Goal: Task Accomplishment & Management: Use online tool/utility

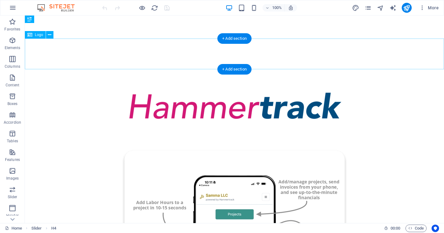
click at [204, 91] on div at bounding box center [234, 106] width 419 height 31
click at [190, 91] on div at bounding box center [234, 106] width 419 height 31
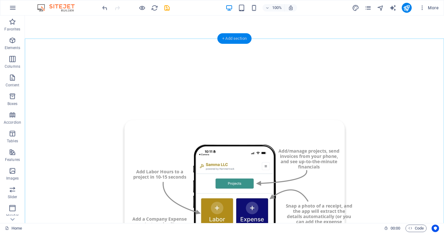
click at [226, 39] on div "+ Add section" at bounding box center [234, 38] width 34 height 11
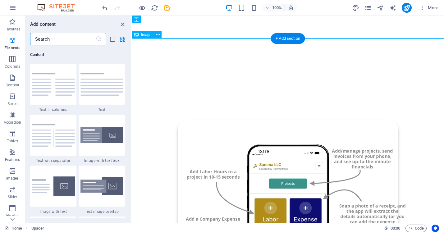
scroll to position [1086, 0]
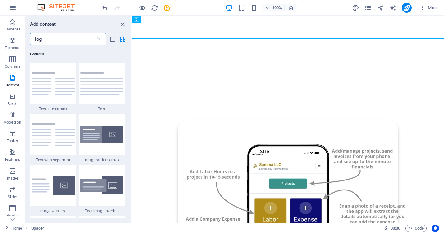
type input "logo"
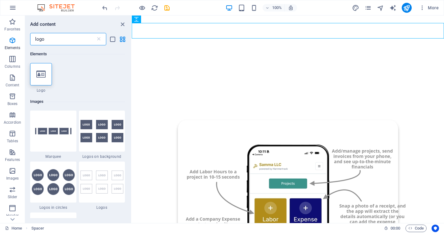
scroll to position [0, 0]
click at [43, 74] on icon at bounding box center [40, 74] width 9 height 8
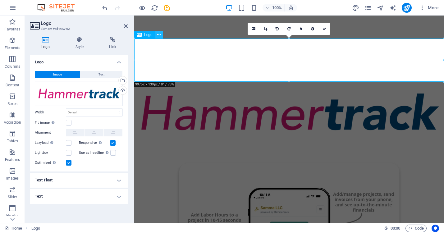
click at [160, 36] on icon at bounding box center [158, 35] width 3 height 7
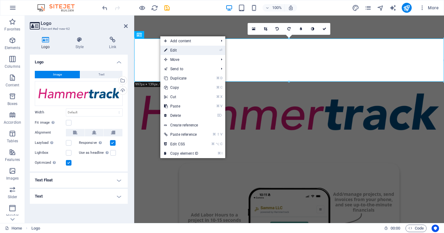
click at [180, 50] on link "⏎ Edit" at bounding box center [181, 50] width 42 height 9
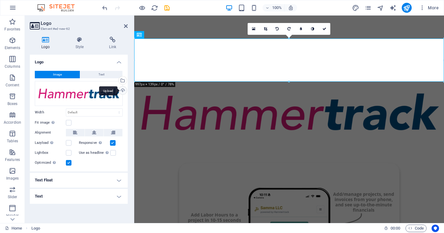
click at [124, 89] on div "Upload" at bounding box center [121, 90] width 9 height 9
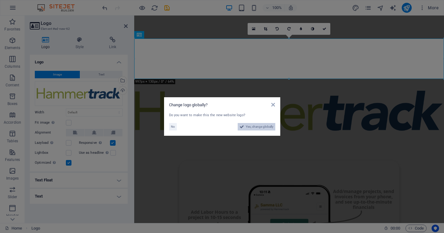
click at [254, 125] on span "Yes, change globally" at bounding box center [260, 126] width 28 height 7
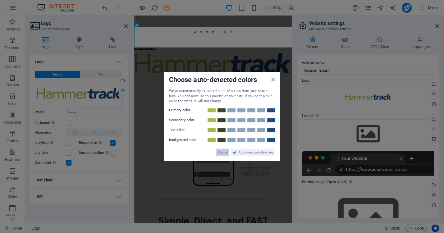
click at [221, 153] on span "Cancel" at bounding box center [222, 151] width 9 height 7
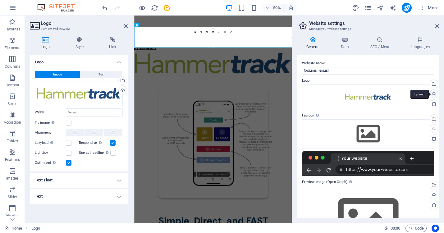
click at [433, 93] on div "Upload" at bounding box center [433, 94] width 9 height 9
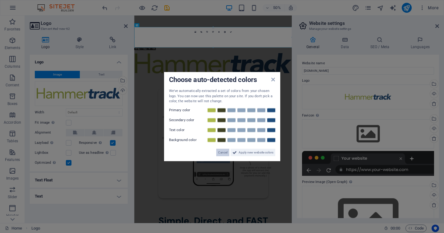
click at [220, 151] on span "Cancel" at bounding box center [222, 151] width 9 height 7
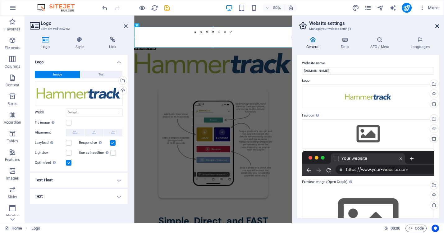
click at [437, 25] on icon at bounding box center [437, 26] width 4 height 5
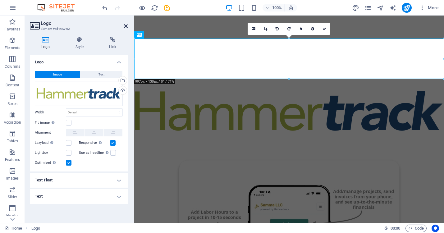
click at [125, 26] on icon at bounding box center [126, 26] width 4 height 5
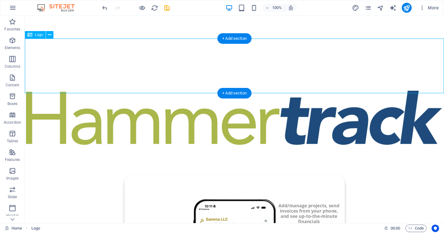
click at [190, 91] on div at bounding box center [234, 118] width 419 height 55
click at [256, 91] on div at bounding box center [234, 118] width 419 height 55
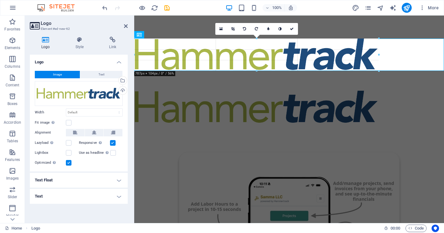
drag, startPoint x: 134, startPoint y: 39, endPoint x: 201, endPoint y: 61, distance: 70.0
type input "787"
select select "px"
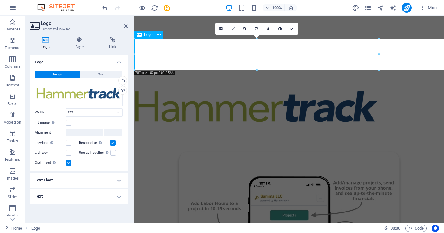
drag, startPoint x: 269, startPoint y: 55, endPoint x: 181, endPoint y: 51, distance: 88.0
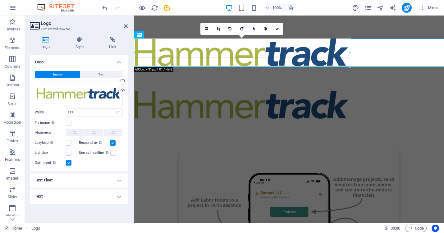
drag, startPoint x: 135, startPoint y: 39, endPoint x: 166, endPoint y: 57, distance: 36.2
type input "692"
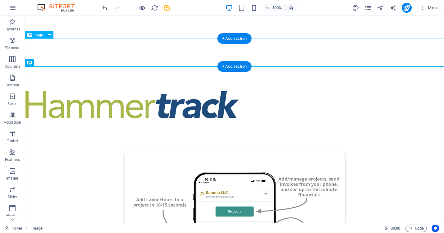
click at [166, 91] on div at bounding box center [234, 105] width 419 height 28
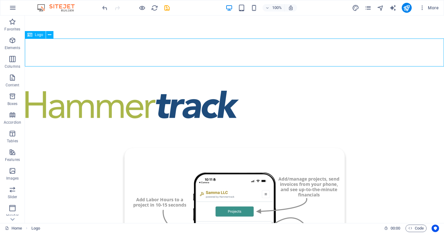
click at [38, 35] on span "Logo" at bounding box center [39, 35] width 8 height 4
click at [44, 91] on div at bounding box center [234, 105] width 419 height 28
select select "px"
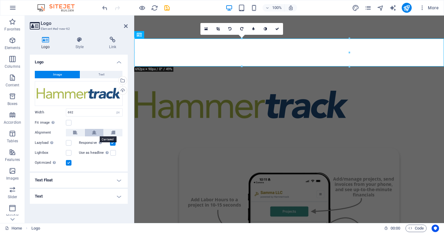
click at [95, 131] on icon at bounding box center [94, 132] width 4 height 7
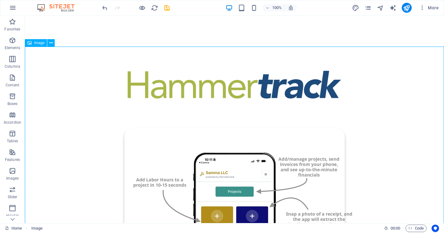
scroll to position [19, 0]
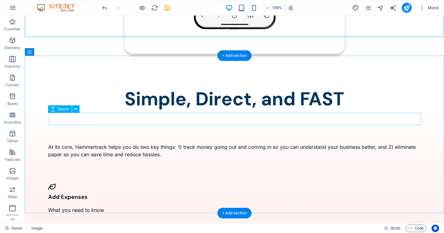
scroll to position [315, 0]
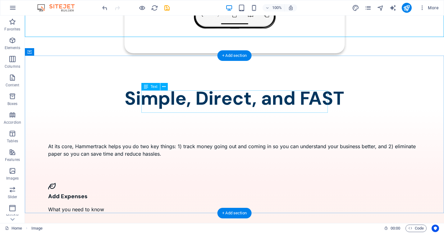
click at [273, 143] on div "At its core, Hammertrack helps you do two key things: 1) track money going out …" at bounding box center [234, 150] width 373 height 15
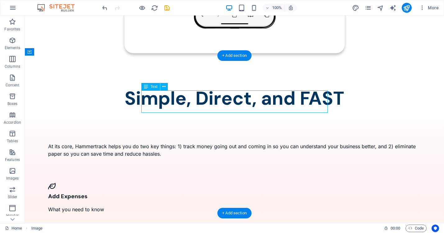
click at [273, 143] on div "At its core, Hammertrack helps you do two key things: 1) track money going out …" at bounding box center [234, 150] width 373 height 15
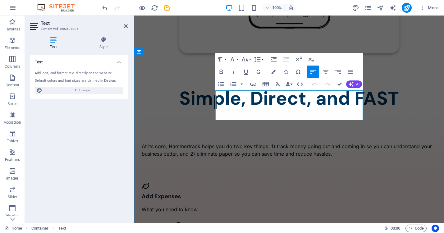
click at [348, 143] on p "At its core, Hammertrack helps you do two key things: 1) track money going out …" at bounding box center [289, 150] width 295 height 15
click at [309, 143] on p "At its core, Hammertrack helps you do two key things: 1) understand our busines…" at bounding box center [289, 150] width 295 height 15
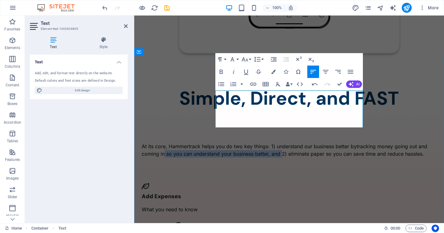
drag, startPoint x: 225, startPoint y: 116, endPoint x: 247, endPoint y: 107, distance: 23.6
click at [247, 143] on p "At its core, Hammertrack helps you do two key things: 1) understand our busines…" at bounding box center [289, 150] width 295 height 15
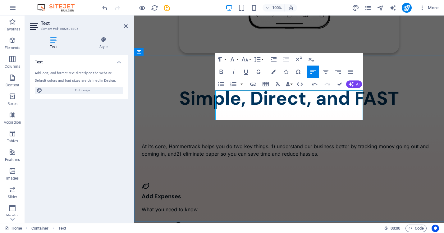
click at [243, 143] on p "At its core, Hammertrack helps you do two key things: 1) understand our busines…" at bounding box center [289, 150] width 295 height 15
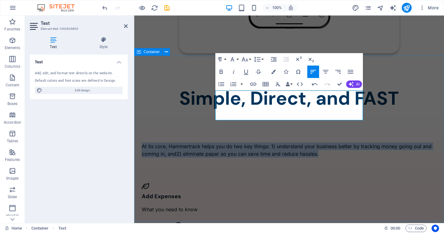
drag, startPoint x: 264, startPoint y: 118, endPoint x: 211, endPoint y: 94, distance: 58.6
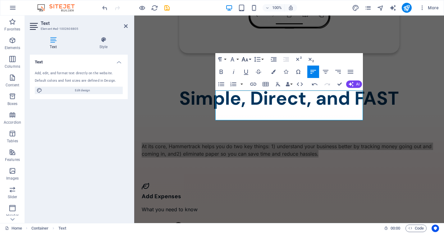
click at [251, 60] on button "Font Size" at bounding box center [246, 59] width 12 height 12
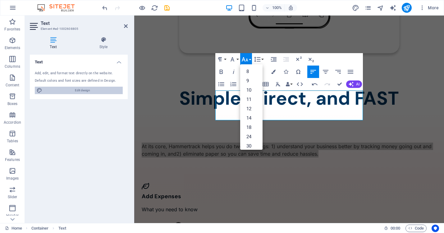
click at [89, 91] on span "Edit design" at bounding box center [82, 90] width 77 height 7
select select "600"
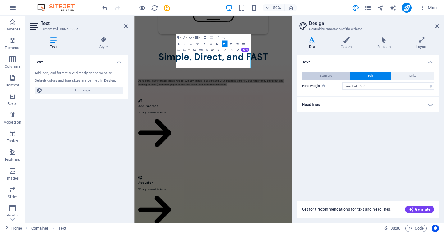
click at [334, 76] on button "Standard" at bounding box center [326, 75] width 48 height 7
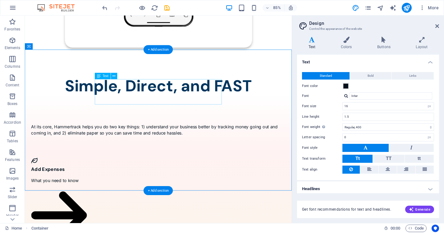
click at [155, 143] on div "At its core, Hammertrack helps you do two key things: 1) understand your busine…" at bounding box center [181, 150] width 299 height 15
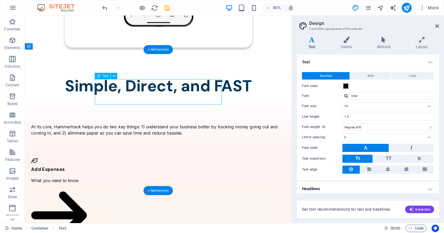
click at [155, 143] on div "At its core, Hammertrack helps you do two key things: 1) understand your busine…" at bounding box center [181, 150] width 299 height 15
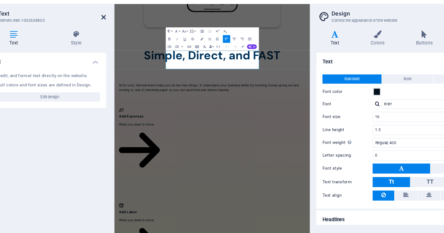
click at [126, 25] on icon at bounding box center [126, 26] width 4 height 5
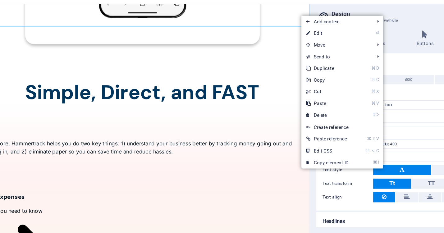
click at [350, 21] on h2 "Design" at bounding box center [374, 23] width 130 height 6
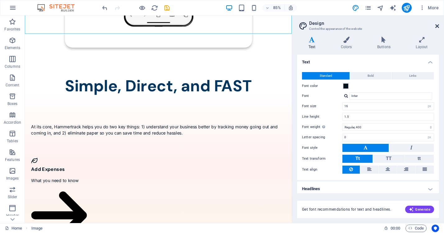
click at [436, 24] on icon at bounding box center [437, 26] width 4 height 5
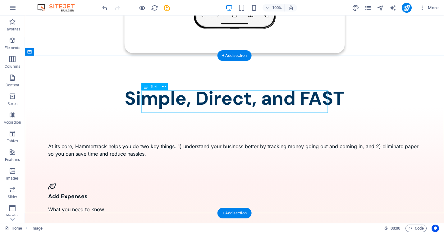
click at [269, 143] on div "At its core, Hammertrack helps you do two key things: 1) understand your busine…" at bounding box center [234, 150] width 373 height 15
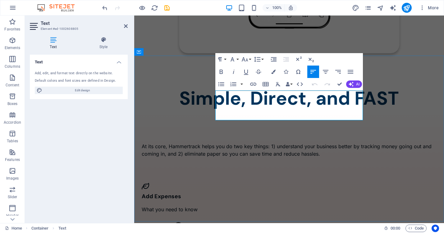
click at [267, 143] on p "At its core, Hammertrack helps you do two key things: 1) understand your busine…" at bounding box center [289, 150] width 295 height 15
click at [319, 143] on p "At its core, Hammertrack helps you do two key things: 1) understand your busine…" at bounding box center [289, 150] width 295 height 15
drag, startPoint x: 298, startPoint y: 116, endPoint x: 339, endPoint y: 109, distance: 41.7
click at [339, 143] on p "At its core, Hammertrack helps you do two key things: 1) understand your busine…" at bounding box center [289, 150] width 295 height 15
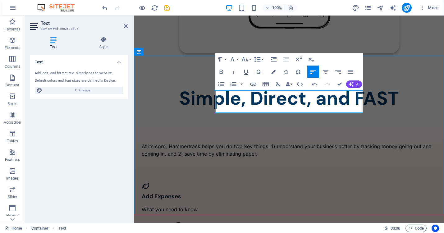
click at [300, 143] on p "At its core, Hammertrack helps you do two key things: 1) understand your busine…" at bounding box center [289, 150] width 295 height 15
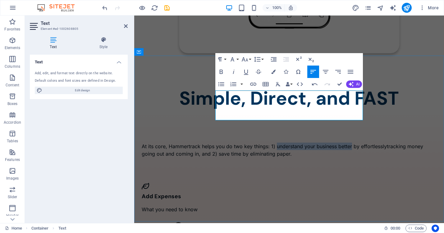
drag, startPoint x: 291, startPoint y: 101, endPoint x: 215, endPoint y: 102, distance: 75.8
click at [215, 143] on p "At its core, Hammertrack helps you do two key things: 1) understand your busine…" at bounding box center [289, 150] width 295 height 15
click at [222, 71] on icon "button" at bounding box center [220, 71] width 7 height 7
click at [270, 143] on p "At its core, Hammertrack helps you do two key things: 1) understand your busine…" at bounding box center [289, 150] width 295 height 15
drag, startPoint x: 331, startPoint y: 109, endPoint x: 308, endPoint y: 109, distance: 23.0
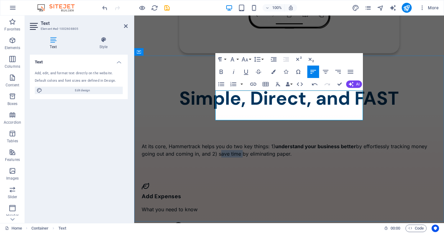
click at [308, 143] on p "At its core, Hammertrack helps you do two key things: 1) understand your busine…" at bounding box center [289, 150] width 295 height 15
click at [222, 68] on icon "button" at bounding box center [220, 71] width 7 height 7
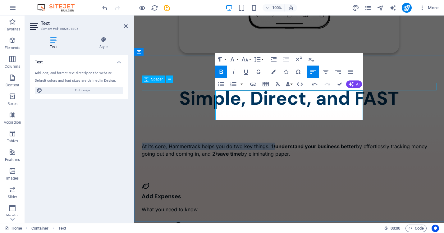
click at [187, 135] on div at bounding box center [289, 138] width 295 height 7
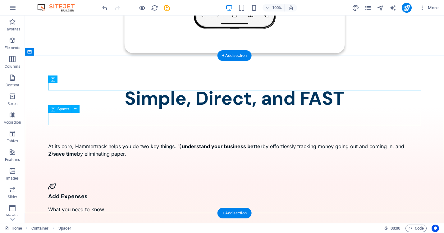
click at [371, 157] on div at bounding box center [234, 163] width 373 height 12
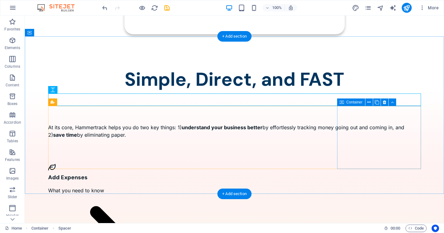
scroll to position [334, 0]
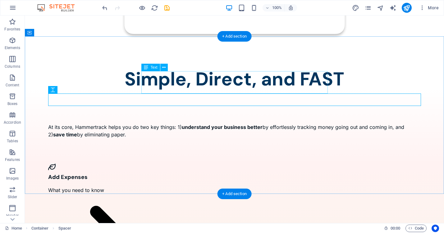
click at [164, 123] on div "At its core, Hammertrack helps you do two key things: 1) understand your busine…" at bounding box center [234, 130] width 373 height 15
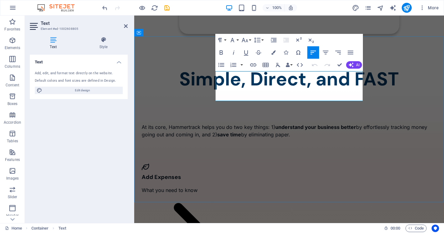
click at [241, 131] on strong "save time" at bounding box center [229, 134] width 24 height 6
click at [397, 138] on div at bounding box center [289, 144] width 295 height 12
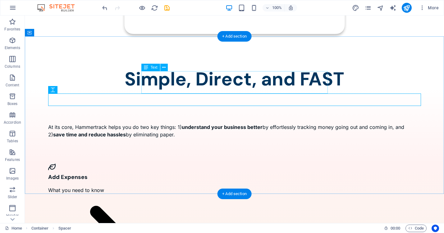
click at [269, 123] on div "At its core, Hammertrack helps you do two key things: 1) understand your busine…" at bounding box center [234, 130] width 373 height 15
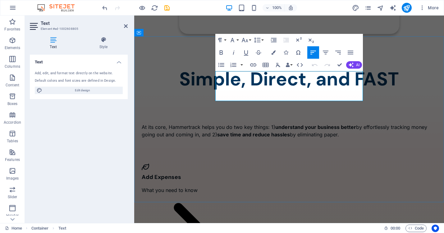
click at [343, 123] on p "At its core, Hammertrack helps you do two key things: 1) understand your busine…" at bounding box center [289, 130] width 295 height 15
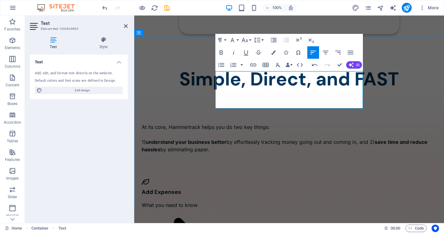
click at [302, 138] on p "1) understand your business better by effortlessly tracking money going out and…" at bounding box center [289, 145] width 295 height 15
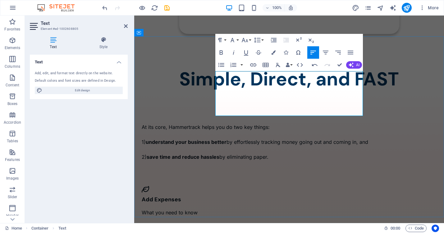
click at [301, 138] on p "1) understand your business better by effortlessly tracking money going out and…" at bounding box center [289, 141] width 295 height 7
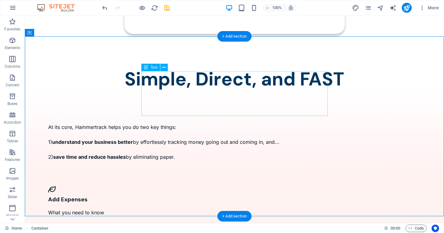
click at [189, 123] on div "At its core, Hammertrack helps you do two key things: 1) understand your busine…" at bounding box center [234, 141] width 373 height 37
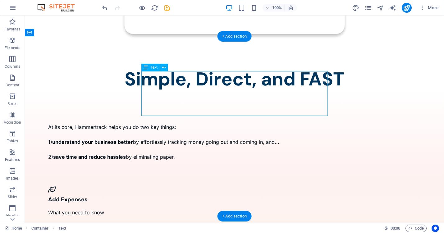
click at [189, 123] on div "At its core, Hammertrack helps you do two key things: 1) understand your busine…" at bounding box center [234, 141] width 373 height 37
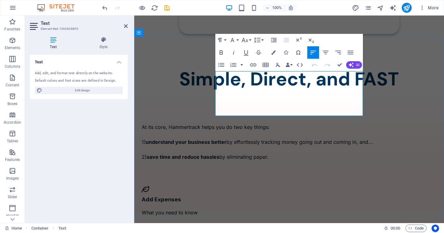
click at [307, 138] on p "1) understand your business better by effortlessly tracking money going out and…" at bounding box center [289, 141] width 295 height 7
click at [223, 139] on strong "understand your business better" at bounding box center [186, 142] width 81 height 6
click at [228, 139] on strong "UNderstand your business better" at bounding box center [187, 142] width 82 height 6
click at [219, 154] on strong "save time and reduce hassles" at bounding box center [183, 157] width 73 height 6
click at [222, 154] on strong "sSave time and reduce hassles" at bounding box center [185, 157] width 76 height 6
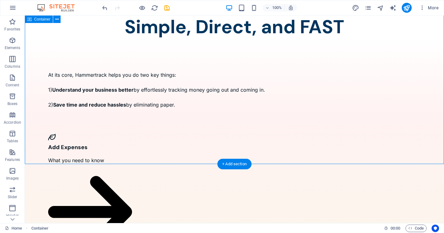
scroll to position [387, 0]
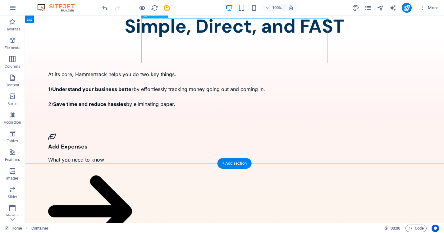
click at [283, 70] on div "At its core, Hammertrack helps you do two key things: 1) Understand your busine…" at bounding box center [234, 88] width 373 height 37
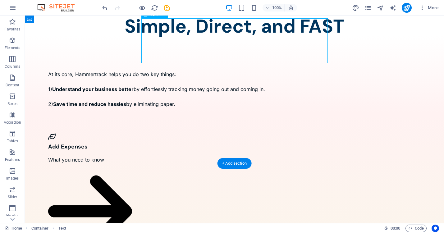
click at [283, 70] on div "At its core, Hammertrack helps you do two key things: 1) Understand your busine…" at bounding box center [234, 88] width 373 height 37
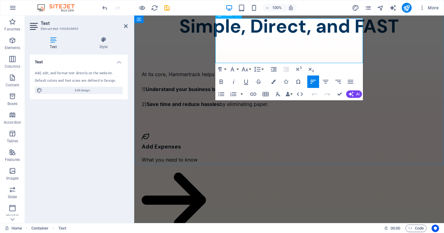
click at [359, 85] on p "1) Understand your business better by effortlessly tracking money going out and…" at bounding box center [289, 88] width 295 height 7
drag, startPoint x: 312, startPoint y: 45, endPoint x: 257, endPoint y: 43, distance: 55.6
click at [257, 85] on p "1) Understand your business better by effortlessly tracking labor and money goi…" at bounding box center [289, 88] width 295 height 7
click at [266, 85] on p "1) Understand your business better by effortlessly tracking labor and money flo…" at bounding box center [289, 88] width 295 height 7
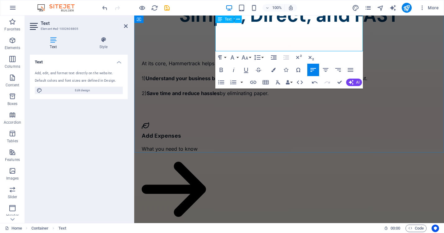
scroll to position [398, 0]
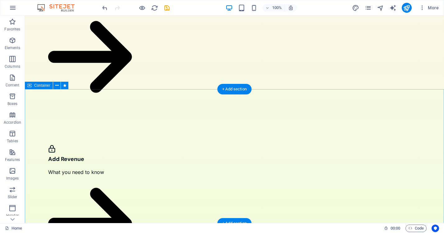
scroll to position [719, 0]
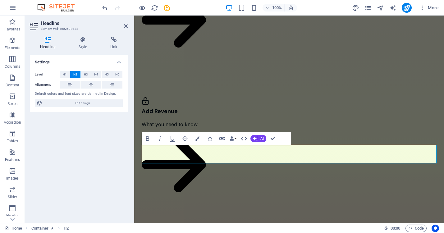
scroll to position [720, 0]
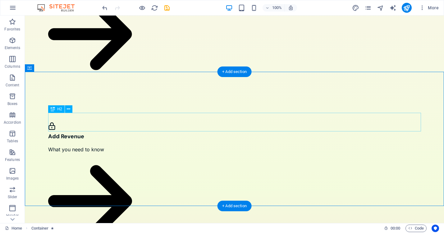
scroll to position [751, 0]
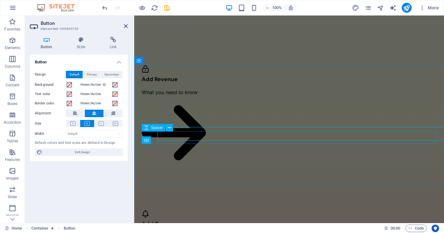
scroll to position [759, 0]
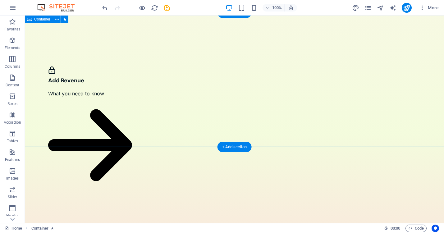
scroll to position [810, 0]
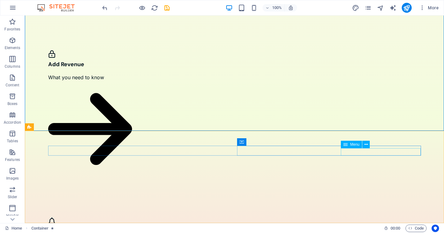
click at [356, 145] on span "Menu" at bounding box center [354, 145] width 9 height 4
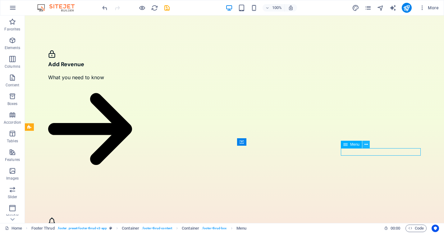
click at [365, 144] on icon at bounding box center [365, 144] width 3 height 7
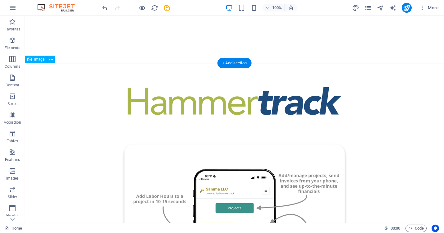
scroll to position [0, 0]
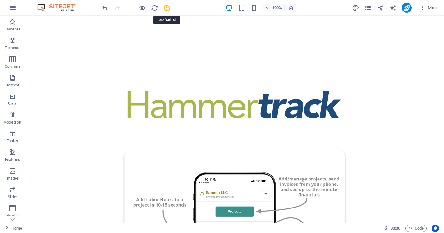
click at [167, 10] on icon "save" at bounding box center [166, 7] width 7 height 7
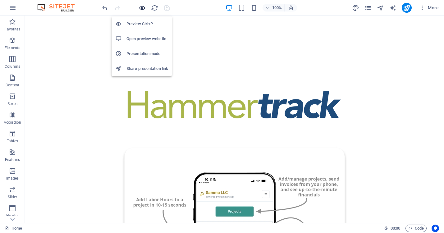
click at [140, 6] on icon "button" at bounding box center [141, 7] width 7 height 7
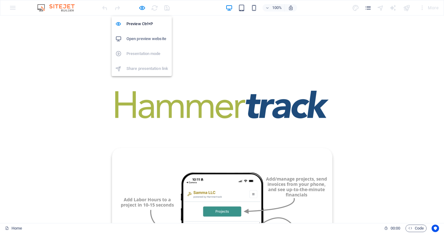
click at [143, 39] on h6 "Open preview website" at bounding box center [147, 38] width 42 height 7
click at [57, 7] on img at bounding box center [59, 7] width 47 height 7
click at [179, 15] on div "100% More" at bounding box center [221, 7] width 443 height 15
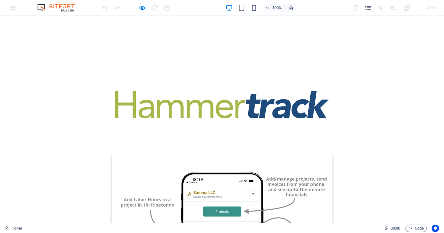
click at [59, 7] on img at bounding box center [59, 7] width 47 height 7
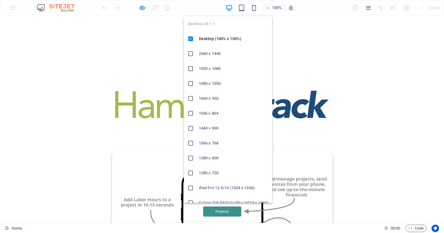
scroll to position [7, 0]
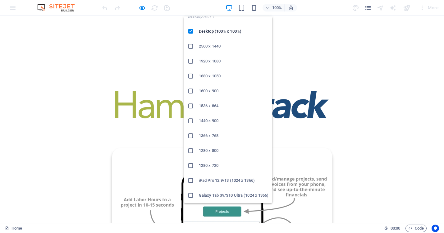
click at [191, 194] on icon at bounding box center [191, 195] width 6 height 6
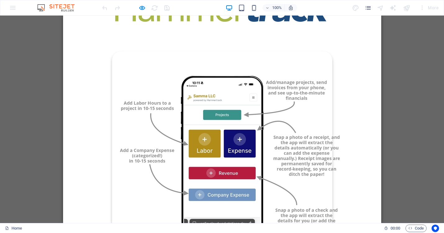
scroll to position [0, 0]
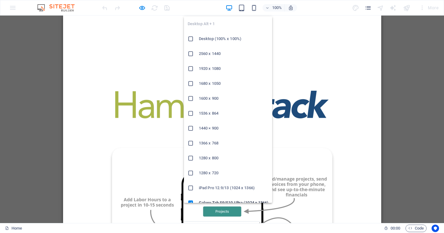
click at [230, 8] on icon "button" at bounding box center [228, 7] width 7 height 7
click at [219, 38] on h6 "Desktop (100% x 100%)" at bounding box center [234, 38] width 70 height 7
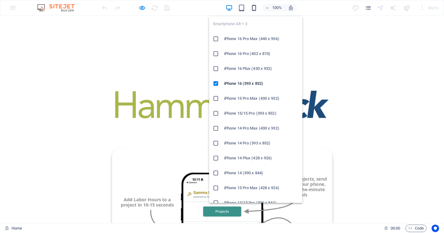
click at [255, 7] on icon "button" at bounding box center [253, 7] width 7 height 7
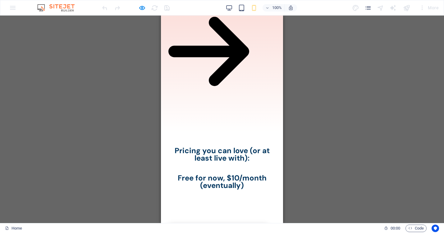
scroll to position [1023, 0]
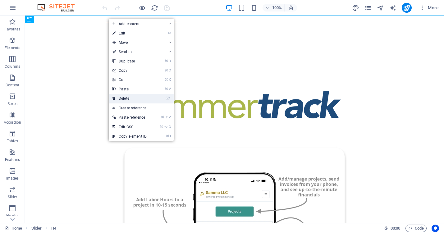
click at [128, 99] on link "⌦ Delete" at bounding box center [130, 98] width 42 height 9
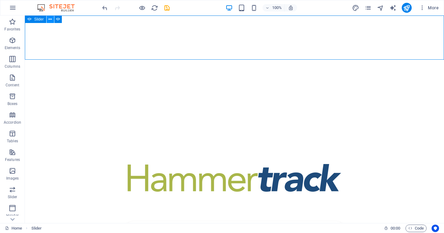
click at [50, 18] on icon at bounding box center [49, 19] width 3 height 7
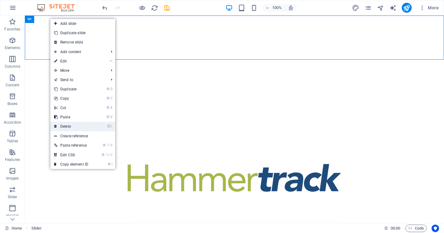
click at [66, 124] on link "⌦ Delete" at bounding box center [71, 126] width 42 height 9
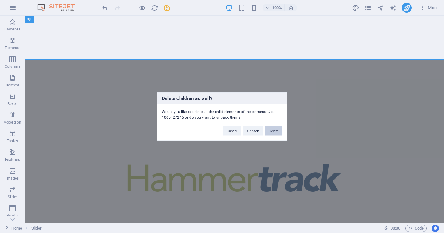
click at [275, 131] on button "Delete" at bounding box center [273, 130] width 17 height 9
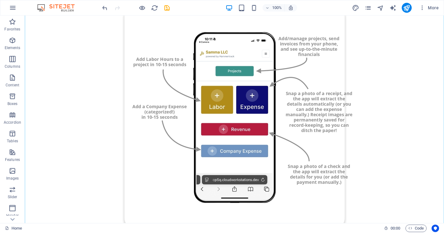
scroll to position [106, 0]
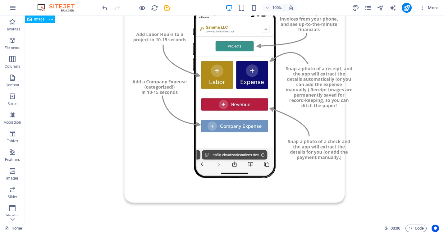
click at [227, 72] on figure at bounding box center [234, 95] width 419 height 285
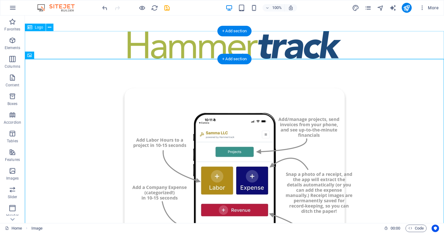
click at [205, 48] on div at bounding box center [234, 45] width 419 height 28
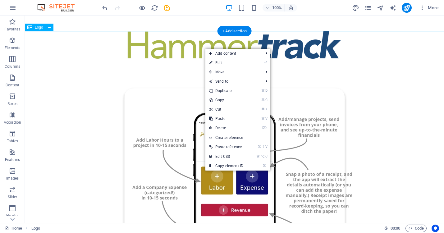
click at [188, 46] on div at bounding box center [234, 45] width 419 height 28
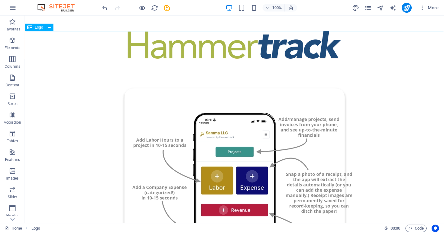
click at [38, 28] on span "Logo" at bounding box center [39, 27] width 8 height 4
select select "px"
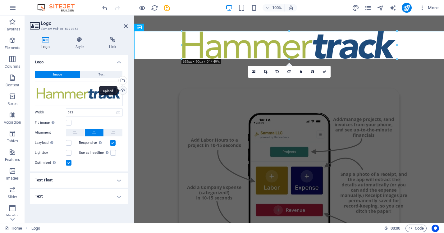
click at [122, 91] on div "Upload" at bounding box center [121, 90] width 9 height 9
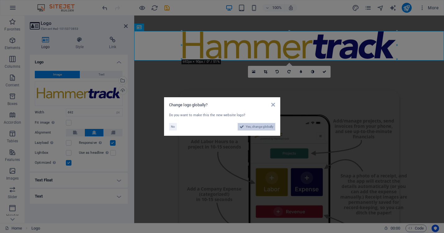
click at [256, 125] on span "Yes, change globally" at bounding box center [260, 126] width 28 height 7
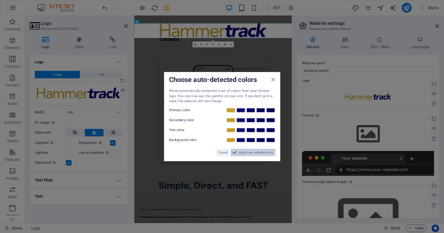
click at [251, 151] on span "Apply new website colors" at bounding box center [255, 151] width 35 height 7
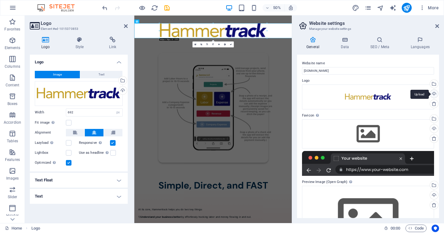
click at [432, 93] on div "Upload" at bounding box center [433, 94] width 9 height 9
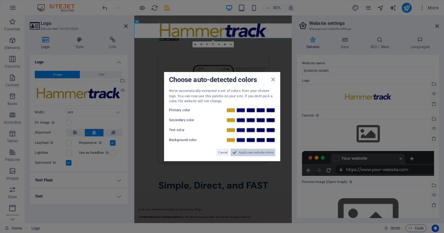
click at [261, 151] on span "Apply new website colors" at bounding box center [255, 151] width 35 height 7
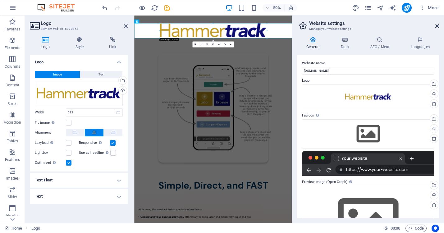
click at [438, 26] on icon at bounding box center [437, 26] width 4 height 5
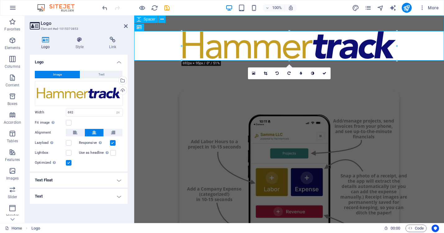
click at [438, 26] on div at bounding box center [289, 24] width 310 height 16
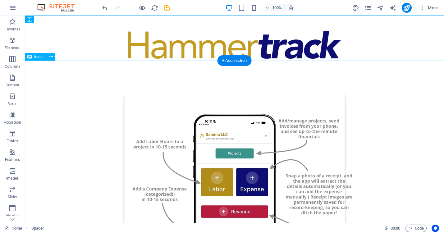
click at [397, 92] on figure at bounding box center [234, 203] width 419 height 285
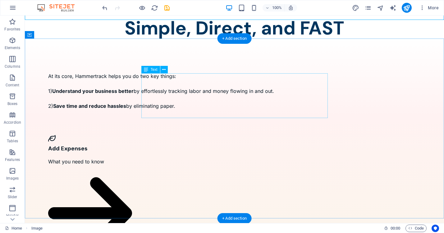
scroll to position [328, 0]
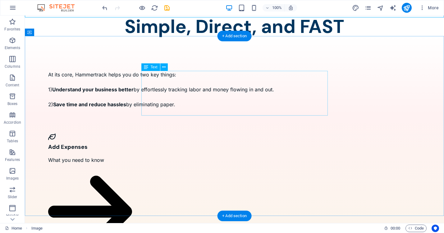
click at [280, 89] on div "At its core, Hammertrack helps you do two key things: 1) Understand your busine…" at bounding box center [234, 89] width 373 height 37
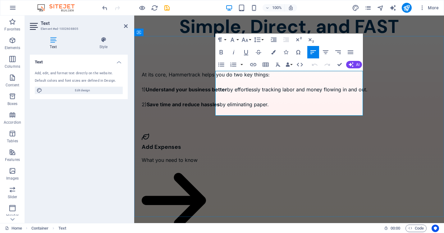
click at [240, 93] on p "1) Understand your business better by effortlessly tracking labor and money flo…" at bounding box center [289, 89] width 295 height 7
click at [356, 90] on p "1) Understand your business better by effortlessly tracking labor and tracking …" at bounding box center [289, 89] width 295 height 7
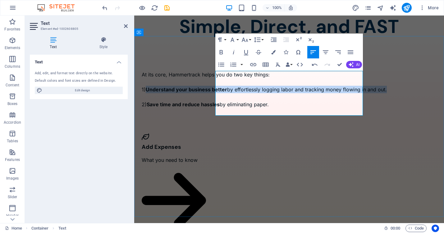
drag, startPoint x: 319, startPoint y: 97, endPoint x: 222, endPoint y: 88, distance: 97.0
click at [222, 88] on p "1) Understand your business better by effortlessly logging labor and tracking m…" at bounding box center [289, 89] width 295 height 7
copy p "Understand your business better by effortlessly logging labor and tracking mone…"
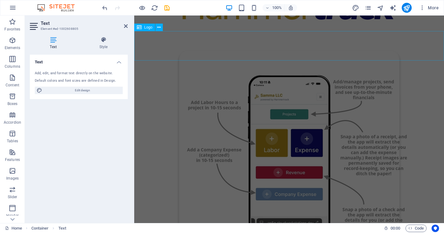
scroll to position [0, 0]
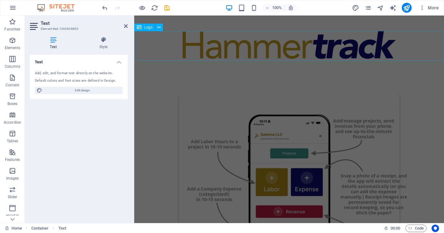
click at [235, 52] on div at bounding box center [289, 45] width 310 height 29
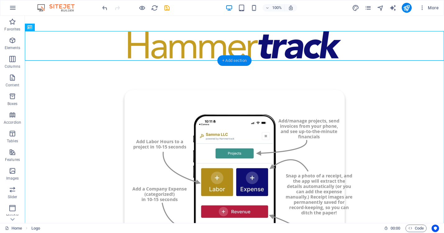
click at [241, 62] on div "+ Add section" at bounding box center [234, 60] width 34 height 11
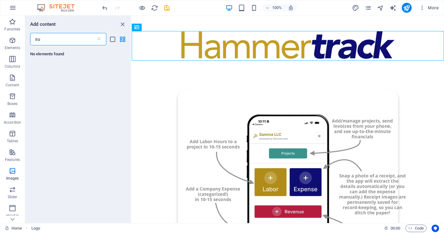
type input "s"
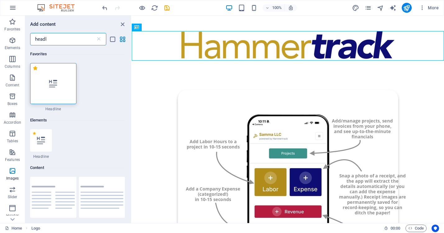
type input "headl"
click at [53, 85] on icon at bounding box center [53, 83] width 8 height 8
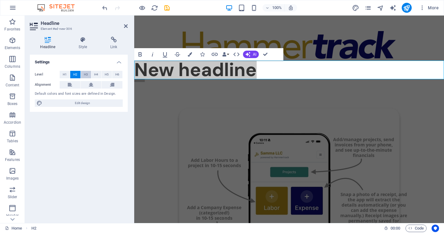
click at [84, 74] on button "H3" at bounding box center [86, 74] width 10 height 7
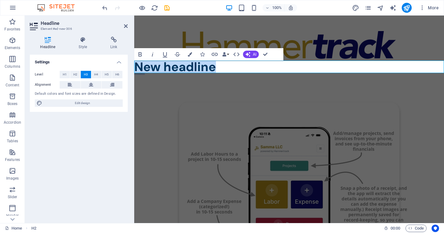
drag, startPoint x: 234, startPoint y: 70, endPoint x: 130, endPoint y: 70, distance: 103.7
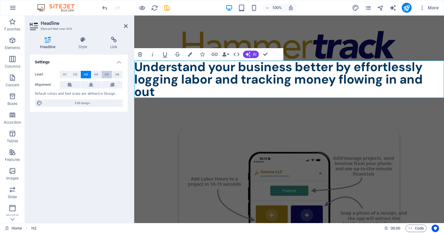
click at [106, 75] on span "H5" at bounding box center [107, 74] width 4 height 7
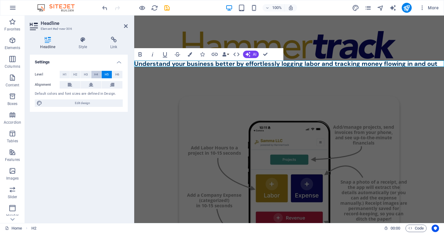
click at [94, 75] on span "H4" at bounding box center [96, 74] width 4 height 7
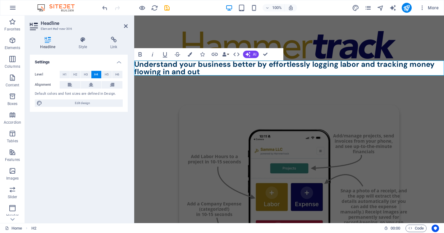
click at [256, 64] on h4 "Understand your business better by effortlessly logging labor and tracking mone…" at bounding box center [289, 68] width 310 height 15
click at [252, 89] on figure at bounding box center [289, 217] width 310 height 285
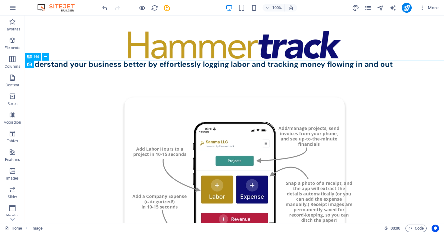
click at [110, 64] on div "Understand your business better by effortlessly logging labor and tracking mone…" at bounding box center [234, 64] width 419 height 7
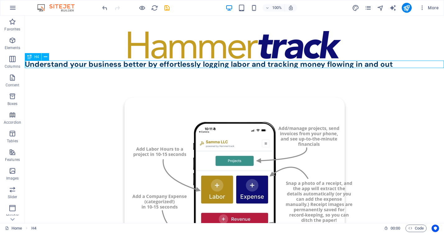
click at [110, 64] on div "Understand your business better by effortlessly logging labor and tracking mone…" at bounding box center [234, 64] width 419 height 7
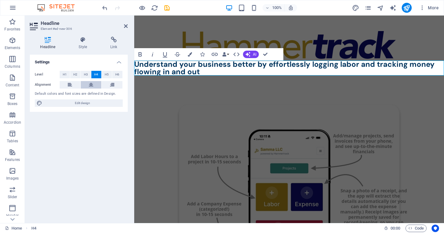
click at [91, 83] on icon at bounding box center [91, 84] width 4 height 7
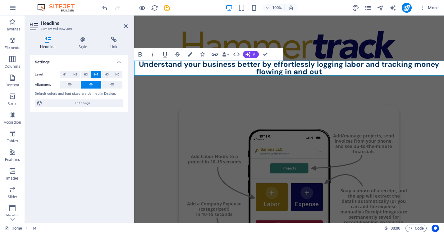
click at [328, 70] on h4 "Understand your business better by effortlessly logging labor and tracking mone…" at bounding box center [289, 68] width 310 height 15
click at [307, 96] on figure at bounding box center [289, 217] width 310 height 285
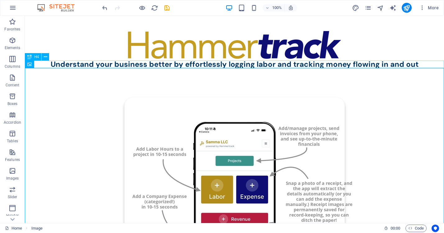
click at [230, 65] on div "Understand your business better by effortlessly logging labor and tracking mone…" at bounding box center [234, 64] width 419 height 7
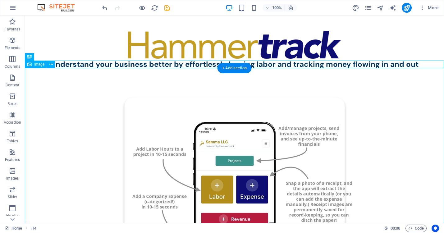
scroll to position [2, 0]
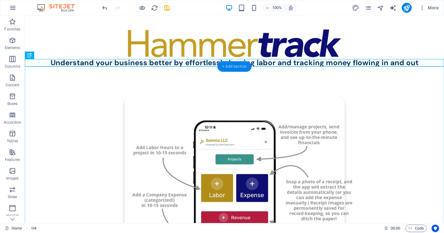
click at [239, 70] on div "+ Add section" at bounding box center [234, 66] width 34 height 11
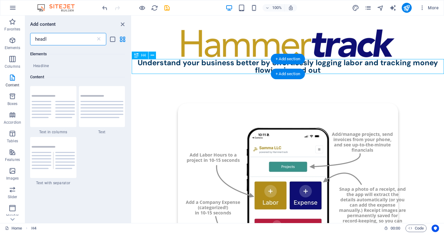
scroll to position [114, 0]
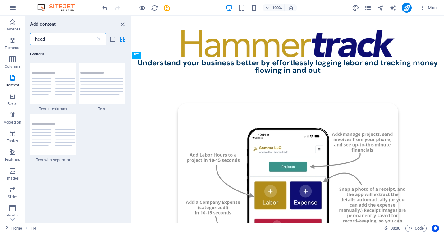
type input "head"
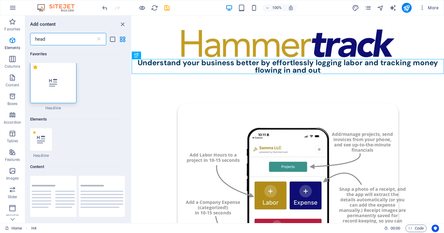
scroll to position [0, 0]
click at [61, 90] on div at bounding box center [53, 83] width 46 height 41
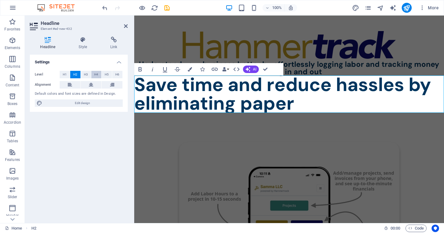
click at [96, 75] on span "H4" at bounding box center [96, 74] width 4 height 7
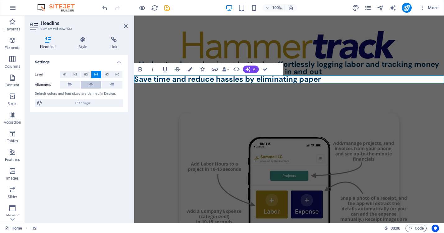
click at [89, 85] on icon at bounding box center [91, 84] width 4 height 7
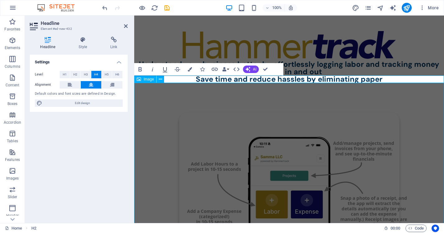
click at [181, 119] on figure at bounding box center [289, 225] width 310 height 285
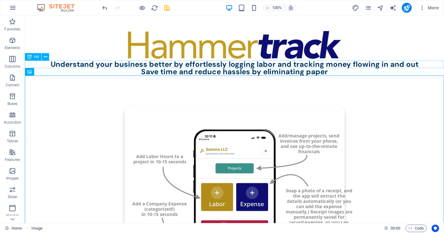
click at [188, 65] on div "Understand your business better by effortlessly logging labor and tracking mone…" at bounding box center [234, 64] width 419 height 7
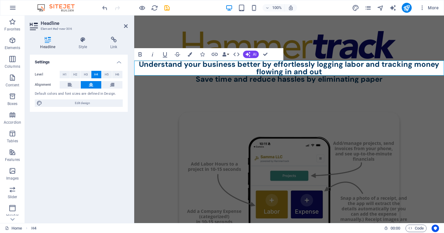
click at [279, 63] on h4 "Understand your business better by effortlessly logging labor and tracking mone…" at bounding box center [289, 68] width 310 height 15
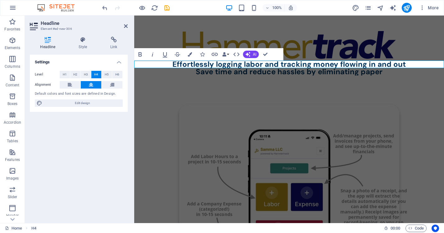
click at [243, 62] on h4 "Effortlessly logging labor and tracking money flowing in and out" at bounding box center [289, 64] width 310 height 7
click at [302, 64] on h4 "Effortlessly log labor and tracking money flowing in and out" at bounding box center [289, 64] width 310 height 7
click at [326, 72] on div "Save time and reduce hassles by eliminating paper" at bounding box center [289, 71] width 310 height 7
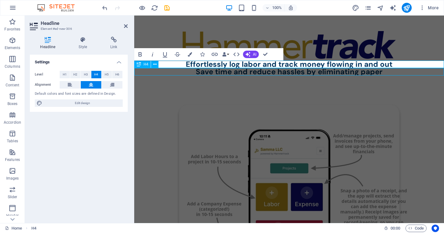
click at [326, 72] on div "Save time and reduce hassles by eliminating paper" at bounding box center [289, 71] width 310 height 7
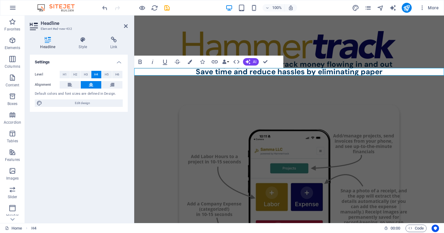
click at [321, 71] on h4 "Save time and reduce hassles by eliminating paper" at bounding box center [289, 71] width 310 height 7
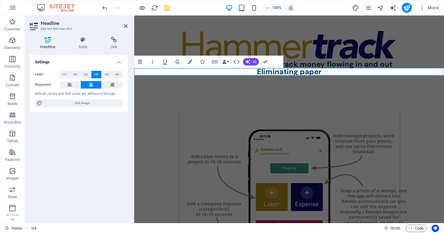
click at [297, 73] on h4 "Eliminating paper" at bounding box center [289, 71] width 310 height 7
click at [309, 93] on figure at bounding box center [289, 217] width 310 height 285
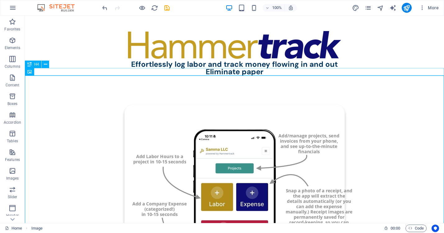
click at [215, 72] on div "Eliminate paper" at bounding box center [234, 71] width 419 height 7
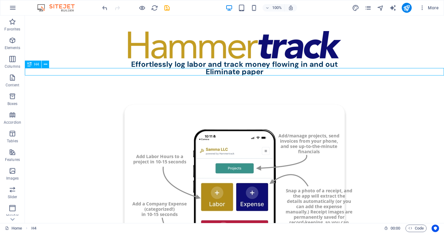
click at [251, 71] on div "Eliminate paper" at bounding box center [234, 71] width 419 height 7
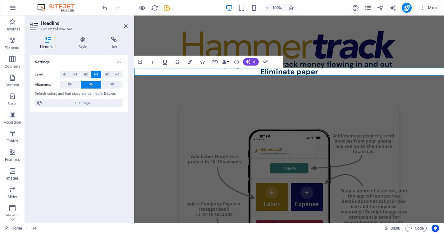
click at [261, 72] on h4 "Eliminate paper" at bounding box center [289, 71] width 310 height 7
click at [264, 72] on h4 "Eliminate paper" at bounding box center [289, 71] width 310 height 7
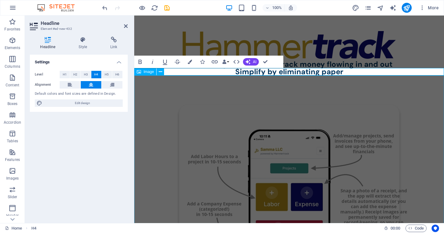
click at [261, 88] on figure at bounding box center [289, 217] width 310 height 285
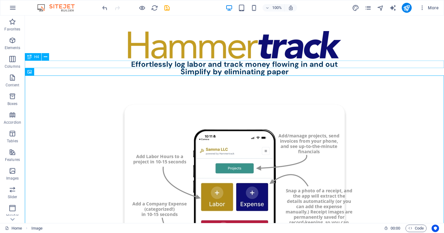
click at [225, 65] on div "Effortlessly log labor and track money flowing in and out" at bounding box center [234, 64] width 419 height 7
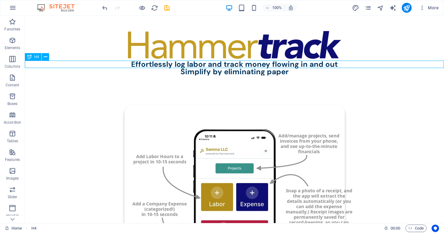
click at [224, 63] on div "Effortlessly log labor and track money flowing in and out" at bounding box center [234, 64] width 419 height 7
click at [175, 65] on div "Effortlessly log labor and track money flowing in and out" at bounding box center [234, 64] width 419 height 7
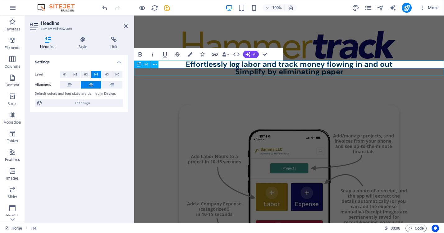
click at [249, 71] on div "Simplify by eliminating paper" at bounding box center [289, 71] width 310 height 7
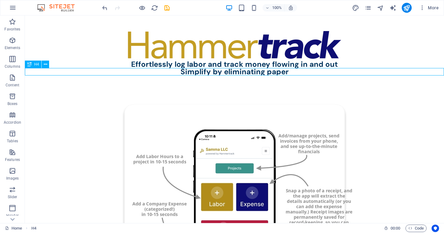
click at [243, 69] on div "Simplify by eliminating paper" at bounding box center [234, 71] width 419 height 7
click at [242, 66] on div "Effortlessly log labor and track money flowing in and out" at bounding box center [234, 64] width 419 height 7
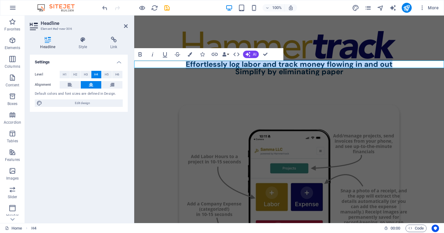
click at [229, 64] on h4 "Effortlessly log labor and track money flowing in and out" at bounding box center [289, 64] width 310 height 7
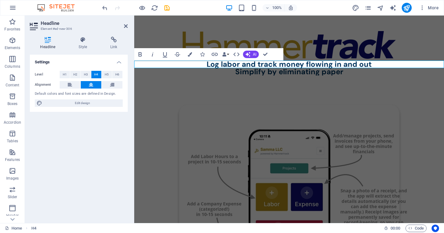
click at [242, 65] on h4 "Log labor and track money flowing in and out" at bounding box center [289, 64] width 310 height 7
click at [275, 64] on h4 "Log labor in a flashand track money flowing in and out" at bounding box center [289, 64] width 310 height 7
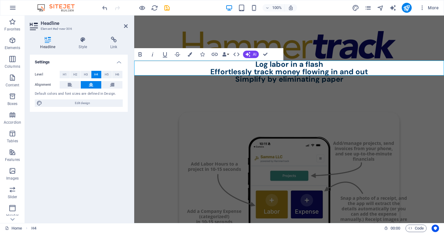
click at [335, 65] on h4 "Log labor in a flash ‌Effortlessly track money flowing in and out" at bounding box center [289, 68] width 310 height 15
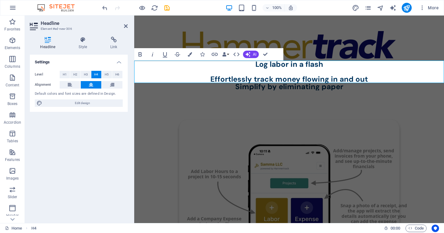
click at [376, 78] on h4 "Log labor in a flash ‌ ‌Effortlessly track money flowing in and out" at bounding box center [289, 72] width 310 height 22
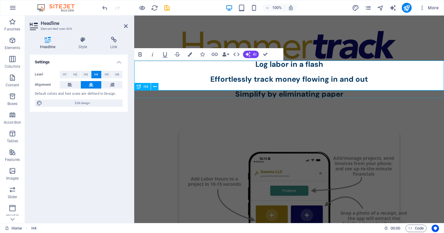
click at [324, 93] on div "Simplify by eliminating paper" at bounding box center [289, 93] width 310 height 7
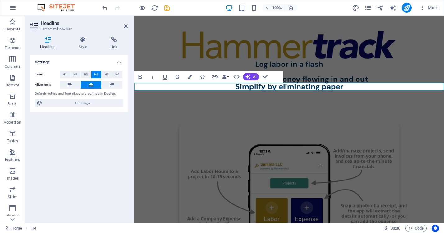
click at [283, 86] on h4 "Simplify by eliminating paper" at bounding box center [289, 86] width 310 height 7
click at [297, 86] on h4 "Eliminating paper" at bounding box center [289, 86] width 310 height 7
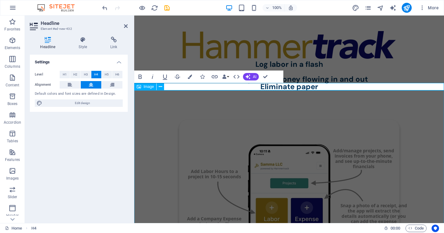
click at [315, 102] on figure at bounding box center [289, 232] width 310 height 285
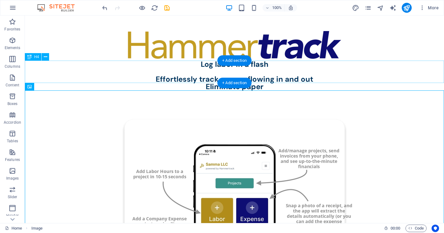
click at [311, 77] on div "Log labor in a flash Effortlessly track money flowing in and out" at bounding box center [234, 72] width 419 height 22
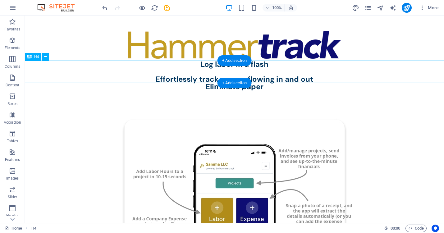
click at [199, 62] on div "Log labor in a flash Effortlessly track money flowing in and out" at bounding box center [234, 72] width 419 height 22
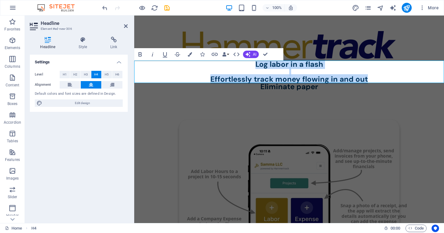
click at [255, 62] on h4 "Log labor in a flash Effortlessly track money flowing in and out" at bounding box center [289, 72] width 310 height 22
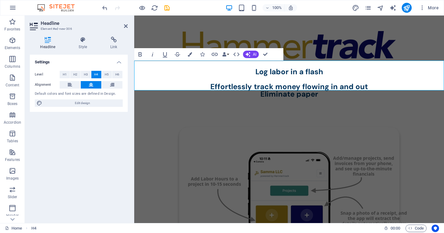
click at [369, 87] on h4 "‌Log labor in a flash Effortlessly track money flowing in and out" at bounding box center [289, 76] width 310 height 30
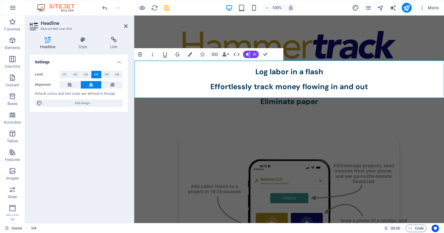
click at [308, 79] on h4 "‌Log labor in a flash Effortlessly track money flowing in and out ‌" at bounding box center [289, 79] width 310 height 37
drag, startPoint x: 308, startPoint y: 79, endPoint x: 277, endPoint y: 79, distance: 31.1
click at [277, 79] on h4 "‌Log labor in a flash Effortlessly track money flowing in and out ‌" at bounding box center [289, 79] width 310 height 37
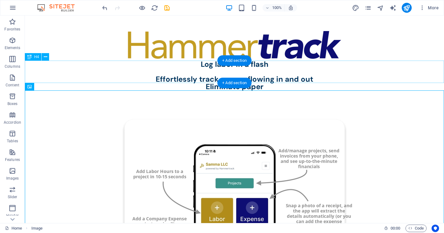
click at [297, 75] on div "Log labor in a flash Effortlessly track money flowing in and out" at bounding box center [234, 72] width 419 height 22
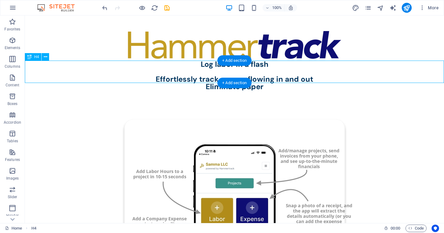
click at [297, 75] on div "Log labor in a flash Effortlessly track money flowing in and out" at bounding box center [234, 72] width 419 height 22
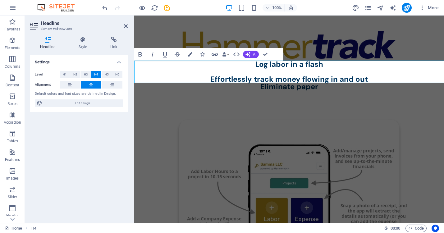
click at [369, 77] on h4 "Log labor in a flash Effortlessly track money flowing in and out" at bounding box center [289, 72] width 310 height 22
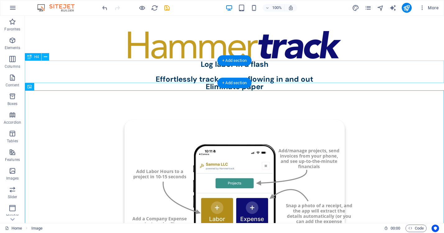
click at [302, 79] on div "Log labor in a flash Effortlessly track money flowing in and out" at bounding box center [234, 72] width 419 height 22
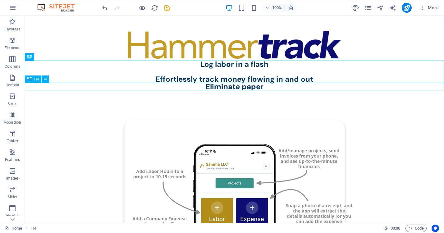
click at [257, 88] on div "Eliminate paper" at bounding box center [234, 86] width 419 height 7
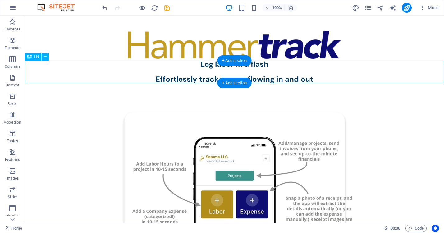
click at [315, 76] on div "Log labor in a flash Effortlessly track money flowing in and out" at bounding box center [234, 72] width 419 height 22
click at [310, 79] on div "Log labor in a flash Effortlessly track money flowing in and out" at bounding box center [234, 72] width 419 height 22
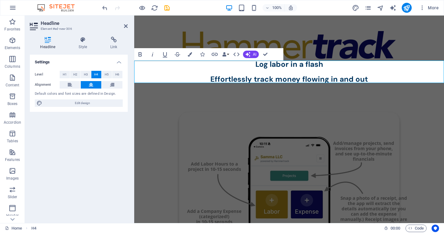
click at [365, 78] on h4 "Log labor in a flash Effortlessly track money flowing in and out" at bounding box center [289, 72] width 310 height 22
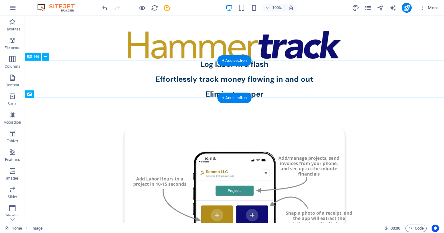
click at [202, 64] on div "Log labor in a flash Effortlessly track money flowing in and out Eliminate paper" at bounding box center [234, 79] width 419 height 37
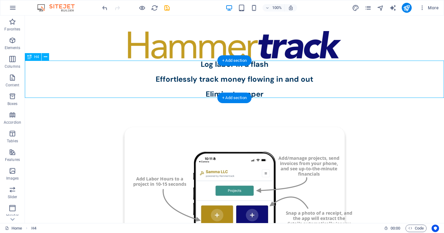
click at [202, 64] on div "Log labor in a flash Effortlessly track money flowing in and out Eliminate paper" at bounding box center [234, 79] width 419 height 37
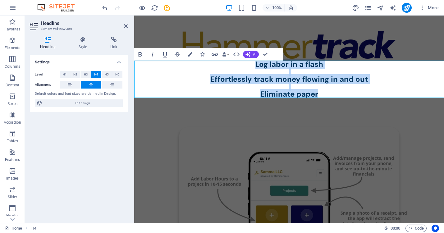
click at [255, 65] on h4 "Log labor in a flash Effortlessly track money flowing in and out Eliminate paper" at bounding box center [289, 79] width 310 height 37
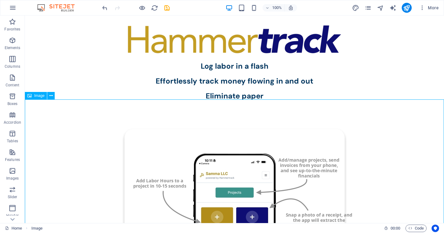
scroll to position [6, 0]
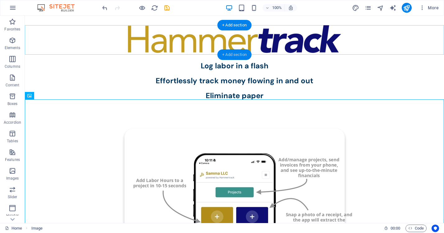
click at [237, 56] on div "+ Add section" at bounding box center [234, 54] width 34 height 11
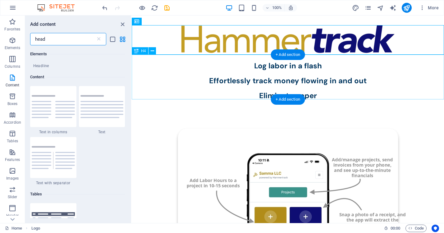
scroll to position [114, 0]
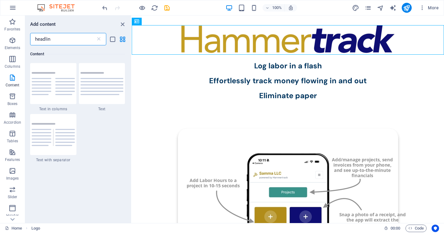
type input "headline"
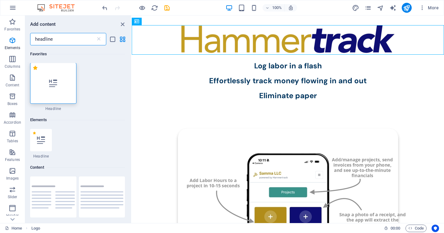
scroll to position [0, 0]
click at [44, 81] on div at bounding box center [53, 83] width 46 height 41
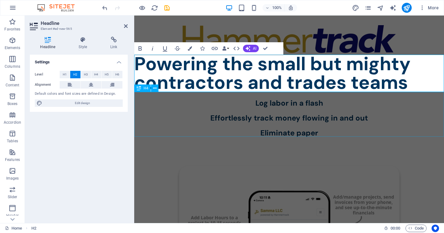
click at [376, 123] on div "‌Log labor in a flash Effortlessly track money flowing in and out Eliminate pap…" at bounding box center [289, 114] width 310 height 45
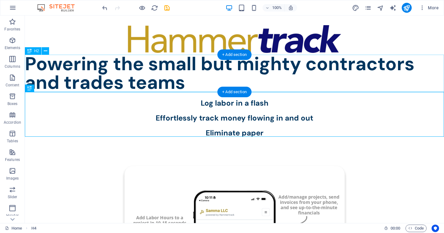
click at [164, 67] on div "Powering the small but mighty contractors and trades teams" at bounding box center [234, 73] width 419 height 37
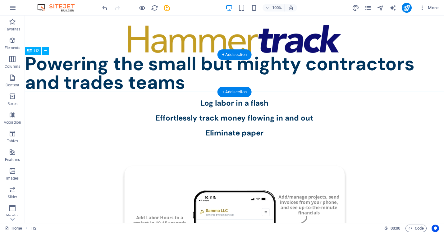
click at [164, 67] on div "Powering the small but mighty contractors and trades teams" at bounding box center [234, 73] width 419 height 37
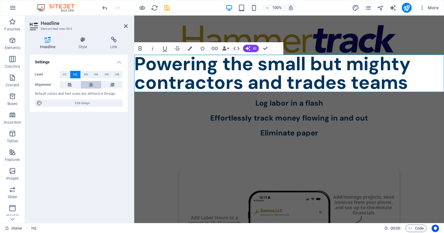
click at [91, 82] on icon at bounding box center [91, 84] width 4 height 7
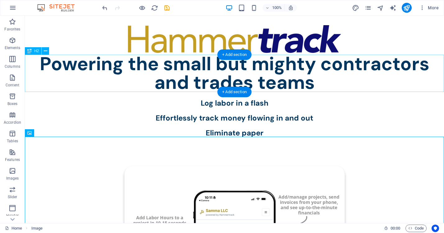
click at [259, 63] on div "Powering the small but mighty contractors and trades teams" at bounding box center [234, 73] width 419 height 37
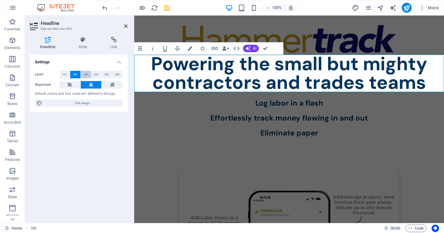
click at [86, 73] on span "H3" at bounding box center [86, 74] width 4 height 7
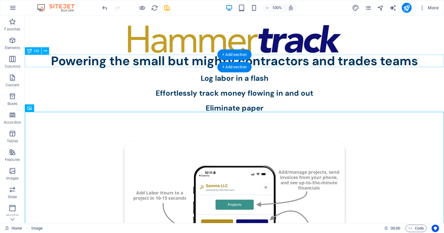
click at [282, 61] on div "Powering the small but mighty contractors and trades teams" at bounding box center [234, 61] width 419 height 12
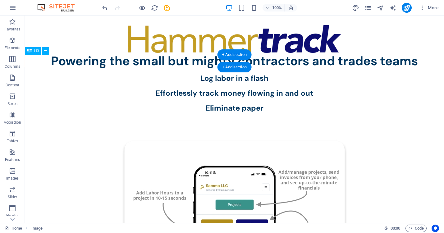
click at [282, 61] on div "Powering the small but mighty contractors and trades teams" at bounding box center [234, 61] width 419 height 12
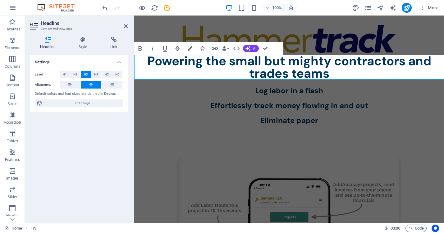
click at [334, 61] on h3 "Powering the small but mighty contractors and trades teams" at bounding box center [289, 67] width 310 height 25
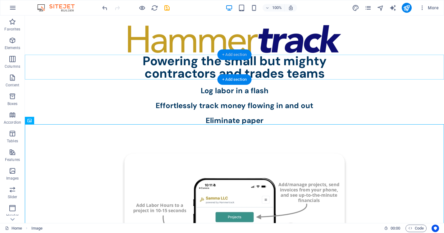
click at [237, 54] on div "+ Add section" at bounding box center [234, 54] width 34 height 11
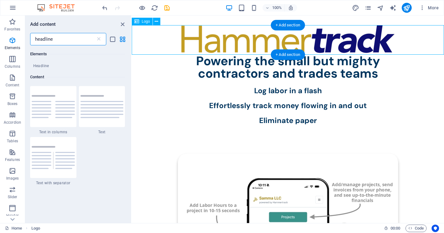
scroll to position [114, 0]
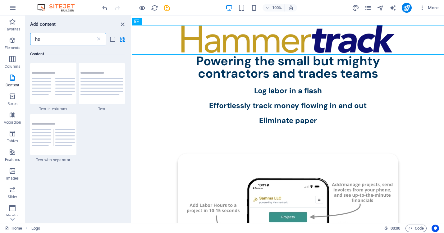
type input "h"
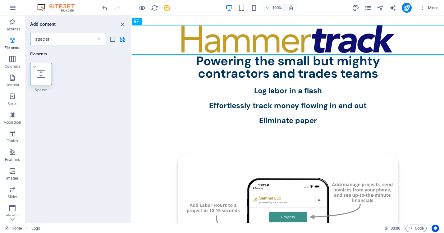
scroll to position [0, 0]
type input "spacer"
click at [38, 74] on icon at bounding box center [41, 74] width 8 height 8
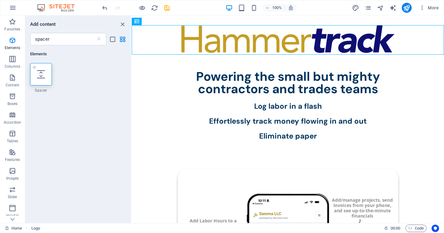
select select "px"
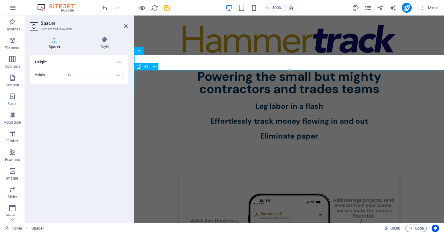
click at [304, 85] on div "Powering the small but mighty contractors and trades teams" at bounding box center [289, 82] width 310 height 25
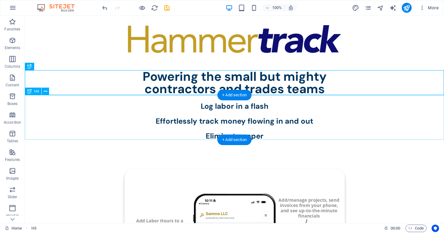
click at [270, 111] on div "‌Log labor in a flash Effortlessly track money flowing in and out Eliminate pap…" at bounding box center [234, 117] width 419 height 45
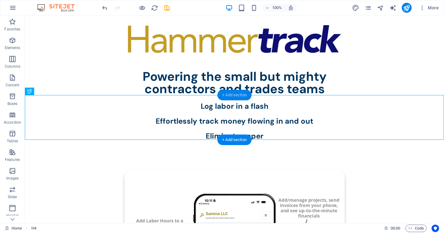
click at [239, 93] on div "+ Add section" at bounding box center [234, 95] width 34 height 11
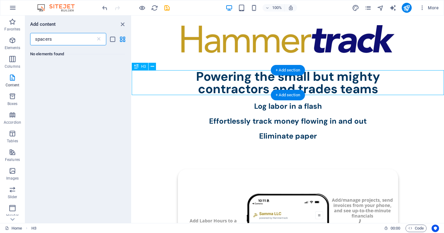
type input "spacer"
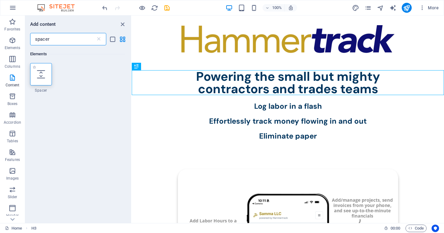
click at [46, 78] on div at bounding box center [41, 74] width 22 height 22
select select "px"
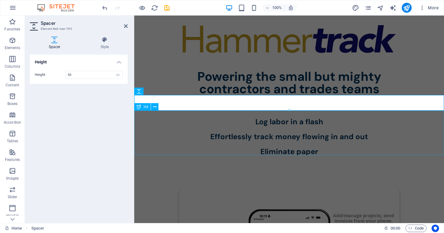
click at [191, 143] on div "‌Log labor in a flash Effortlessly track money flowing in and out Eliminate pap…" at bounding box center [289, 133] width 310 height 45
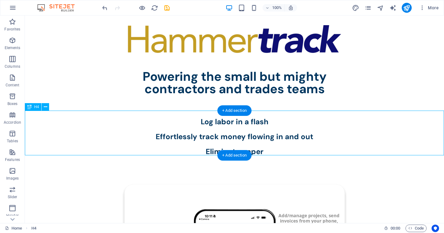
click at [220, 122] on div "‌Log labor in a flash Effortlessly track money flowing in and out Eliminate pap…" at bounding box center [234, 133] width 419 height 45
click at [206, 120] on div "‌Log labor in a flash Effortlessly track money flowing in and out Eliminate pap…" at bounding box center [234, 133] width 419 height 45
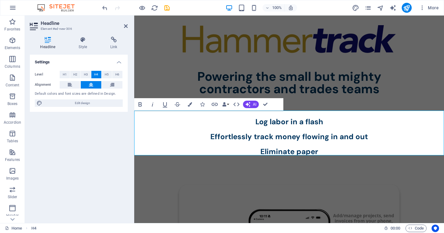
click at [253, 120] on h4 "‌Log labor in a flash Effortlessly track money flowing in and out Eliminate pap…" at bounding box center [289, 133] width 310 height 45
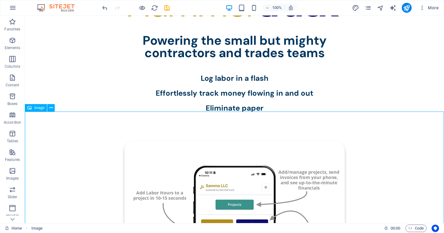
scroll to position [42, 0]
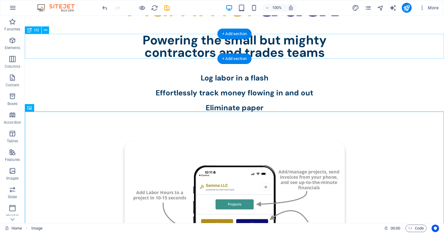
click at [211, 38] on div "Powering the small but mighty contractors and trades teams" at bounding box center [234, 46] width 419 height 25
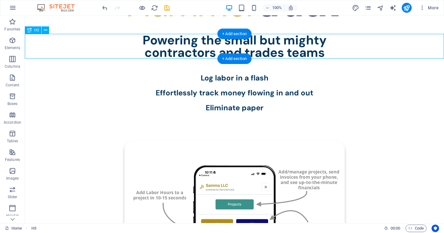
click at [211, 38] on div "Powering the small but mighty contractors and trades teams" at bounding box center [234, 46] width 419 height 25
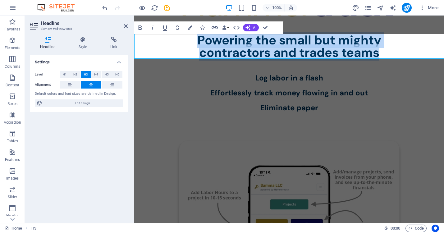
click at [276, 39] on h3 "Powering the small but mighty contractors and trades teams" at bounding box center [289, 46] width 310 height 25
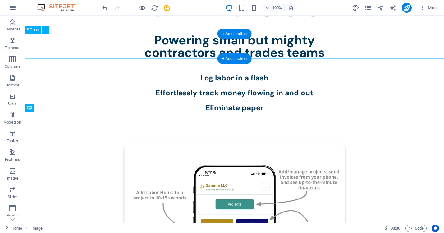
click at [250, 40] on div "Powering small but mighty contractors and trades teams" at bounding box center [234, 46] width 419 height 25
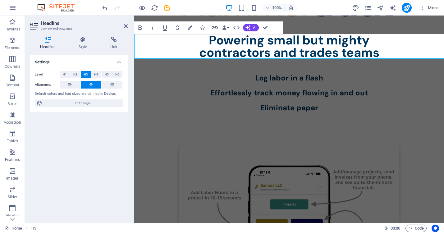
click at [299, 41] on h3 "Powering small but mighty contractors and trades teams" at bounding box center [289, 46] width 310 height 25
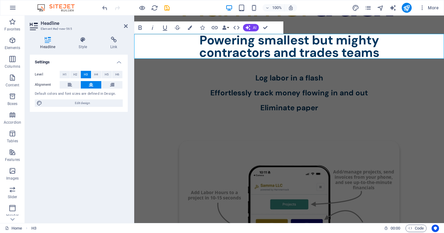
click at [378, 39] on h3 "Powering smallest but mighty contractors and trades teams" at bounding box center [289, 46] width 310 height 25
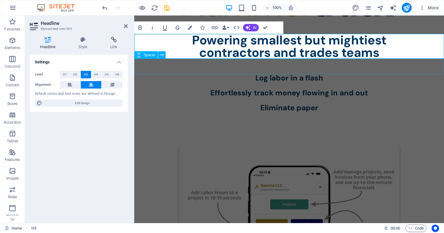
click at [369, 74] on div "‌Log labor in a flash Effortlessly track money flowing in and out Eliminate pap…" at bounding box center [289, 92] width 310 height 37
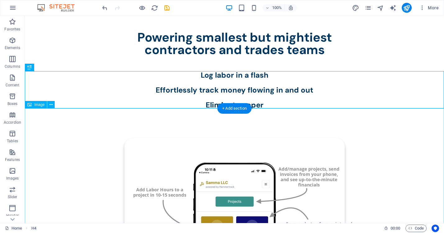
scroll to position [46, 0]
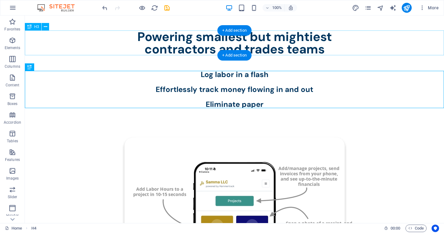
click at [195, 38] on div "Powering smallest but mightiest contractors and trades teams" at bounding box center [234, 42] width 419 height 25
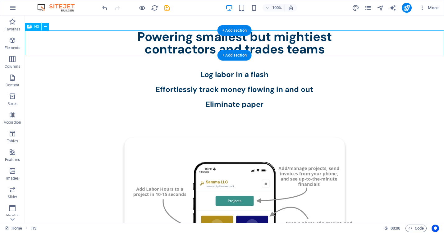
click at [195, 38] on div "Powering smallest but mightiest contractors and trades teams" at bounding box center [234, 42] width 419 height 25
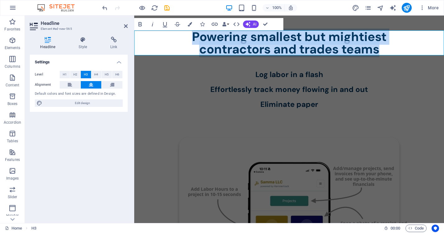
click at [250, 36] on h3 "Powering smallest but mightiest contractors and trades teams" at bounding box center [289, 42] width 310 height 25
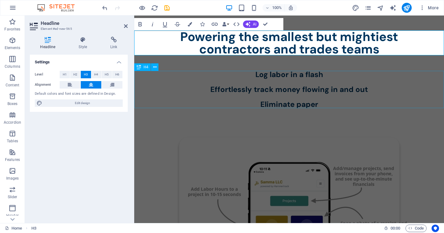
click at [286, 79] on div "‌Log labor in a flash Effortlessly track money flowing in and out Eliminate pap…" at bounding box center [289, 89] width 310 height 37
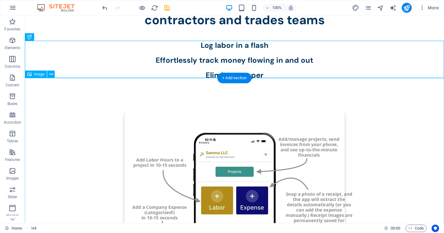
scroll to position [76, 0]
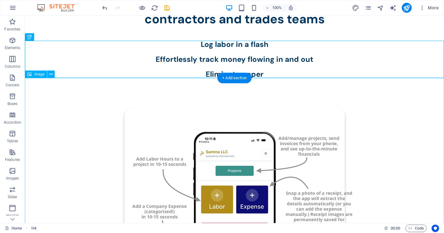
click at [412, 160] on figure at bounding box center [234, 220] width 419 height 285
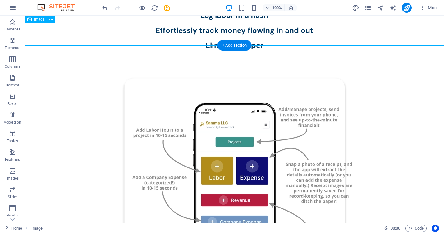
scroll to position [95, 0]
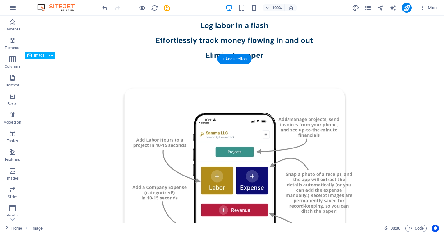
click at [259, 160] on figure at bounding box center [234, 201] width 419 height 285
click at [164, 143] on figure at bounding box center [234, 201] width 419 height 285
click at [39, 56] on span "Image" at bounding box center [39, 55] width 10 height 4
select select "px"
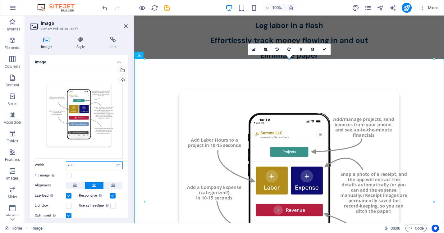
click at [95, 163] on input "930" at bounding box center [94, 164] width 56 height 7
type input "9"
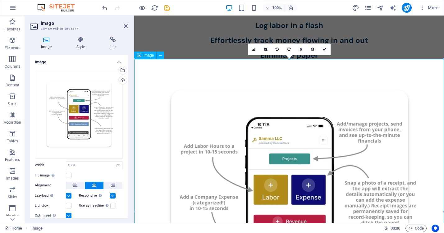
click at [140, 169] on figure at bounding box center [289, 212] width 310 height 306
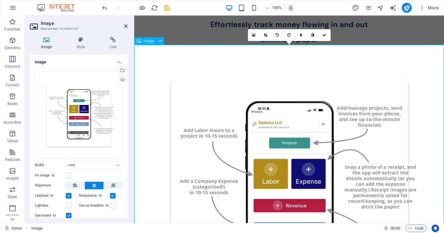
scroll to position [112, 0]
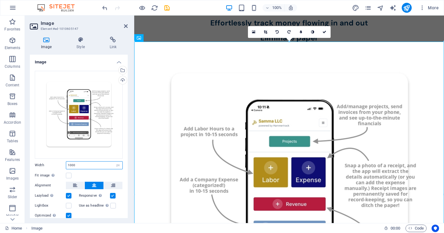
click at [78, 163] on input "1000" at bounding box center [94, 164] width 56 height 7
type input "1100"
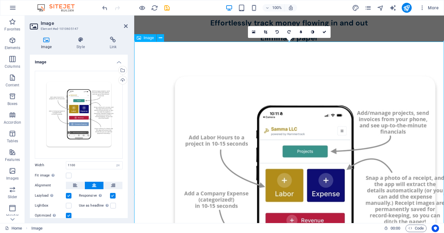
click at [158, 180] on figure at bounding box center [289, 210] width 310 height 337
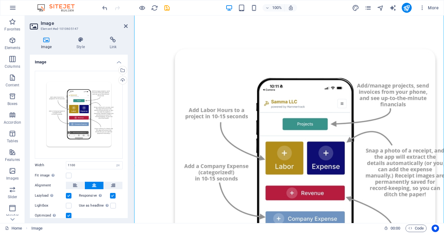
scroll to position [141, 0]
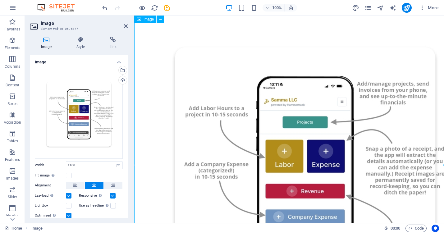
click at [206, 26] on figure at bounding box center [289, 180] width 310 height 337
click at [166, 8] on icon "save" at bounding box center [166, 7] width 7 height 7
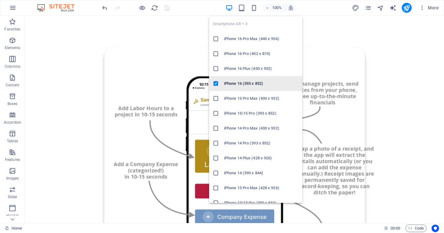
click at [244, 85] on h6 "iPhone 16 (393 x 852)" at bounding box center [261, 83] width 75 height 7
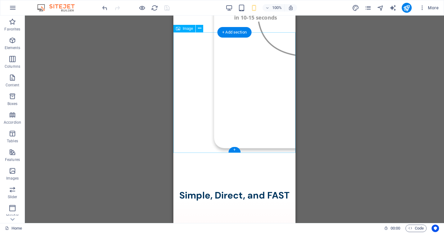
scroll to position [0, 0]
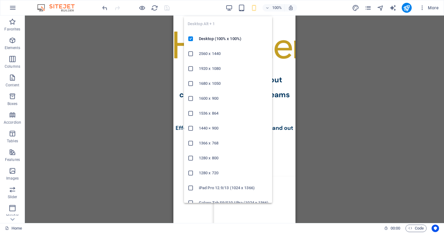
click at [231, 4] on span at bounding box center [228, 7] width 7 height 7
click at [229, 9] on icon "button" at bounding box center [228, 7] width 7 height 7
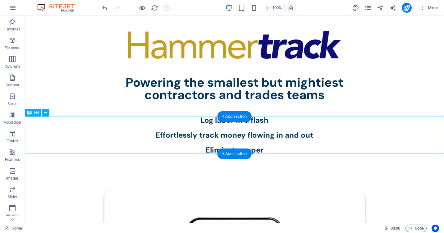
click at [107, 132] on div "‌Log labor in a flash Effortlessly track money flowing in and out Eliminate pap…" at bounding box center [234, 134] width 419 height 37
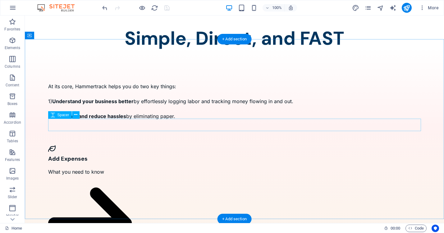
scroll to position [471, 0]
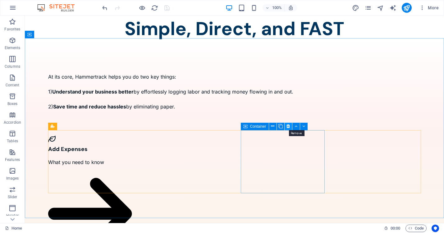
click at [289, 125] on icon at bounding box center [287, 126] width 3 height 7
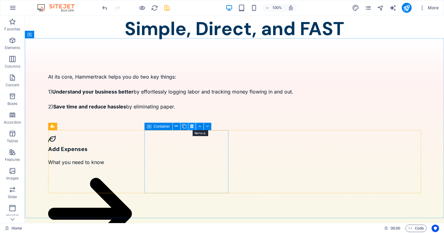
click at [193, 125] on button at bounding box center [191, 126] width 7 height 7
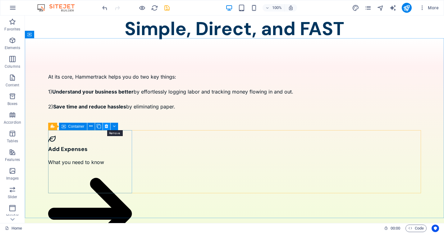
click at [107, 125] on icon at bounding box center [106, 126] width 3 height 7
click at [107, 126] on icon at bounding box center [106, 126] width 3 height 7
click at [106, 126] on icon at bounding box center [106, 126] width 3 height 7
click at [52, 129] on icon at bounding box center [53, 126] width 4 height 7
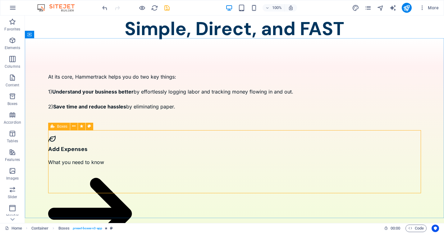
click at [52, 128] on icon at bounding box center [53, 126] width 4 height 7
click at [52, 127] on icon at bounding box center [53, 126] width 4 height 7
click at [90, 127] on icon at bounding box center [90, 126] width 3 height 7
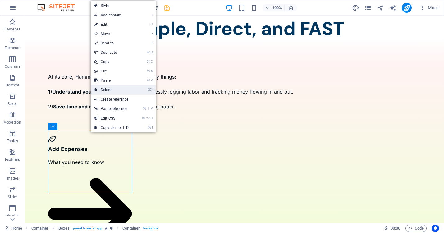
click at [110, 87] on link "⌦ Delete" at bounding box center [112, 89] width 42 height 9
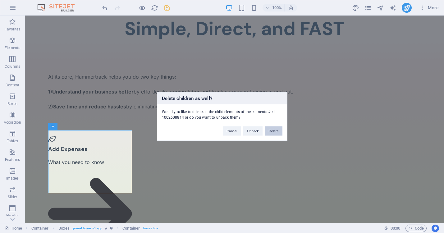
click at [272, 129] on button "Delete" at bounding box center [273, 130] width 17 height 9
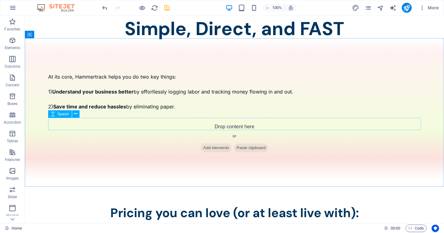
click at [61, 115] on span "Spacer" at bounding box center [63, 114] width 12 height 4
click at [73, 114] on button at bounding box center [75, 113] width 7 height 7
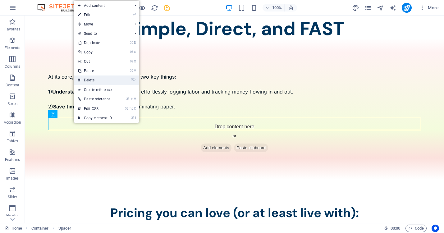
click at [92, 76] on link "⌦ Delete" at bounding box center [95, 79] width 42 height 9
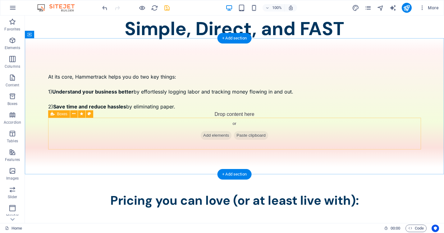
click at [197, 147] on div "Drop content here or Add elements Paste clipboard" at bounding box center [234, 126] width 385 height 44
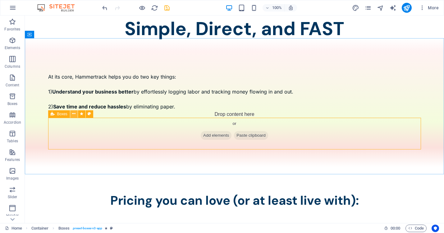
click at [74, 113] on icon at bounding box center [73, 114] width 3 height 7
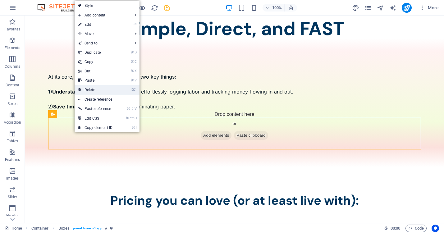
click at [90, 90] on link "⌦ Delete" at bounding box center [96, 89] width 42 height 9
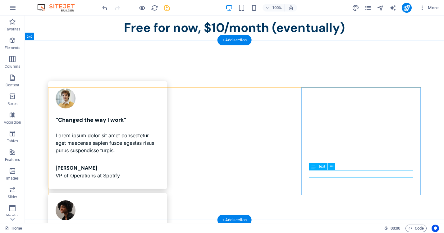
scroll to position [651, 0]
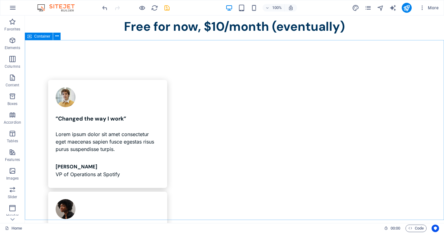
click at [42, 38] on div "Container" at bounding box center [39, 36] width 28 height 7
click at [56, 36] on icon at bounding box center [56, 36] width 3 height 7
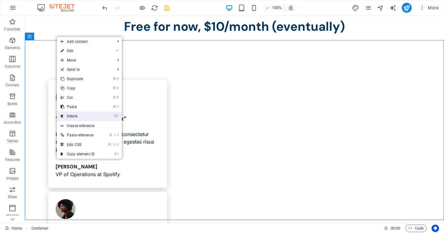
click at [73, 116] on link "⌦ Delete" at bounding box center [78, 115] width 42 height 9
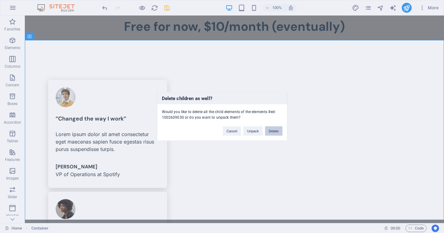
click at [273, 130] on button "Delete" at bounding box center [273, 130] width 17 height 9
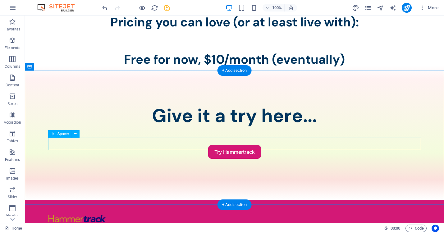
scroll to position [620, 0]
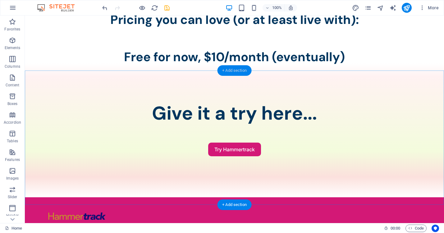
click at [231, 70] on div "+ Add section" at bounding box center [234, 70] width 34 height 11
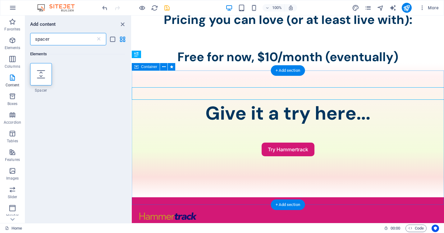
scroll to position [591, 0]
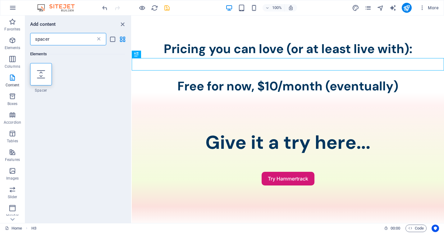
click at [99, 38] on icon at bounding box center [99, 39] width 6 height 6
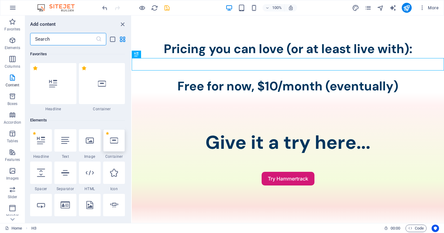
click at [112, 141] on icon at bounding box center [114, 140] width 8 height 8
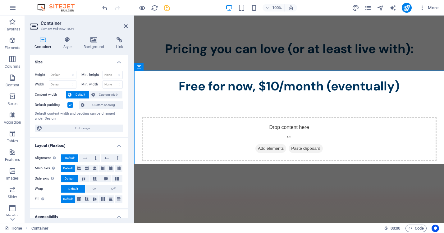
scroll to position [589, 0]
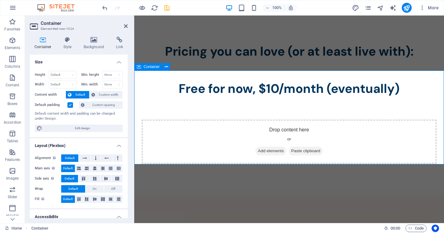
click at [266, 147] on span "Add elements" at bounding box center [270, 151] width 31 height 9
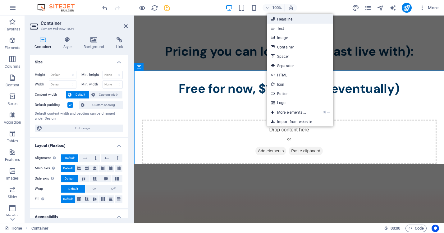
click at [281, 17] on link "Headline" at bounding box center [300, 18] width 66 height 9
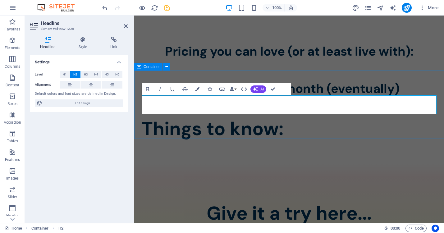
click at [247, 130] on div "Things to know:" at bounding box center [289, 129] width 310 height 68
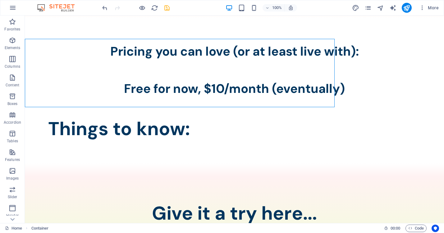
scroll to position [620, 0]
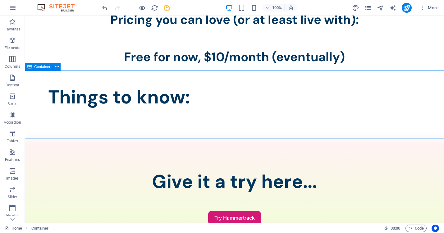
click at [45, 69] on div "Container" at bounding box center [39, 66] width 28 height 7
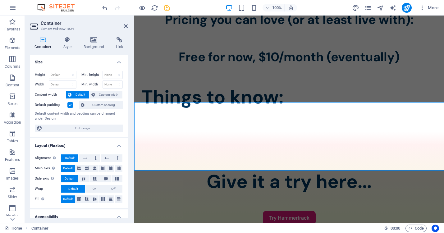
scroll to position [589, 0]
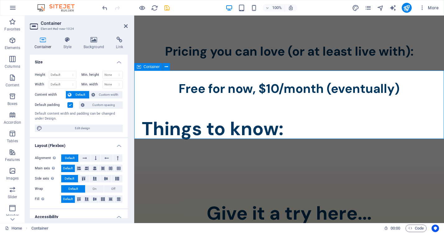
click at [241, 122] on div "Things to know:" at bounding box center [289, 129] width 310 height 68
click at [296, 125] on div "Things to know:" at bounding box center [289, 129] width 310 height 68
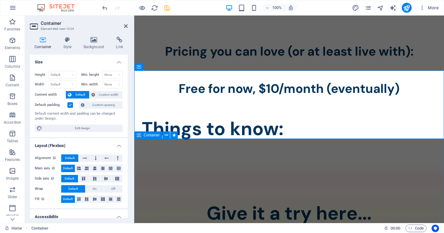
click at [280, 172] on div "Give it a try here... Try Hammertrack" at bounding box center [289, 230] width 310 height 134
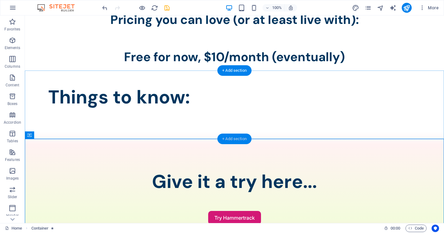
click at [240, 137] on div "+ Add section" at bounding box center [234, 139] width 34 height 11
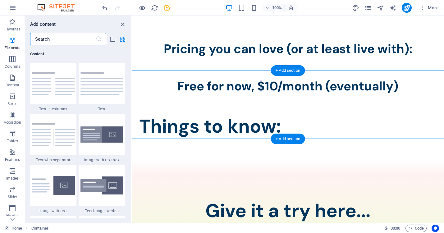
scroll to position [1086, 0]
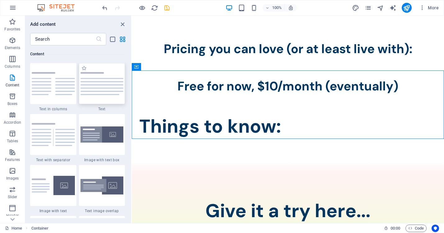
click at [99, 90] on img at bounding box center [101, 83] width 43 height 23
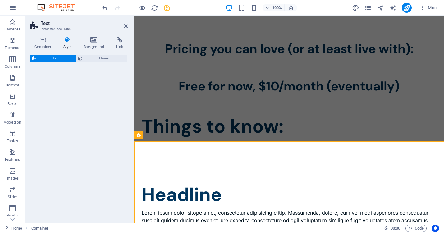
scroll to position [589, 0]
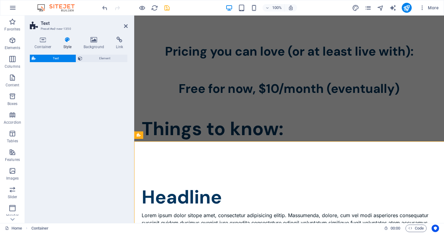
select select "preset-text-v2-default"
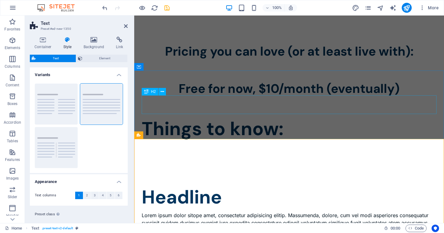
click at [193, 120] on div "Things to know:" at bounding box center [289, 129] width 295 height 19
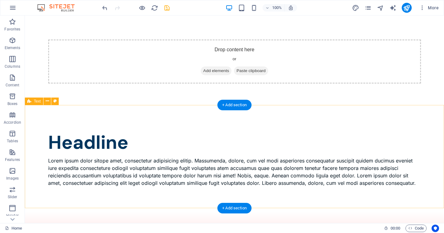
scroll to position [680, 0]
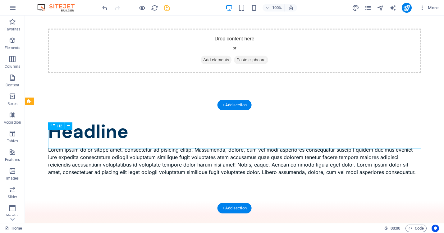
click at [122, 139] on div "Headline" at bounding box center [234, 131] width 373 height 19
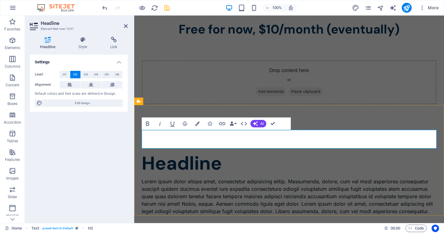
click at [205, 154] on h2 "Headline" at bounding box center [289, 163] width 295 height 19
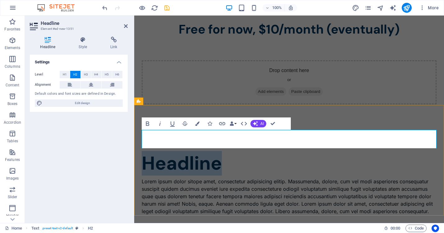
click at [205, 154] on h2 "Headline" at bounding box center [289, 163] width 295 height 19
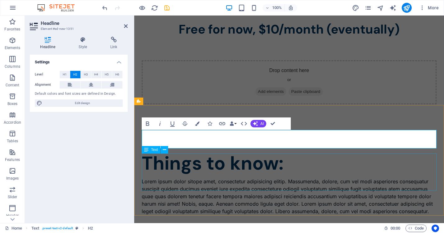
click at [208, 178] on div "Lorem ipsum dolor sitope amet, consectetur adipisicing elitip. Massumenda, dolo…" at bounding box center [289, 196] width 295 height 37
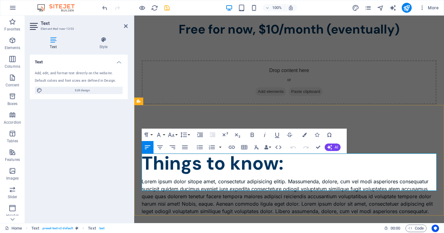
click at [207, 178] on p "Lorem ipsum dolor sitope amet, consectetur adipisicing elitip. Massumenda, dolo…" at bounding box center [289, 196] width 295 height 37
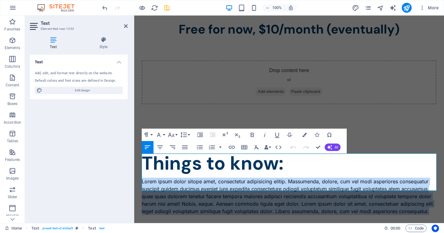
drag, startPoint x: 429, startPoint y: 187, endPoint x: 129, endPoint y: 156, distance: 301.8
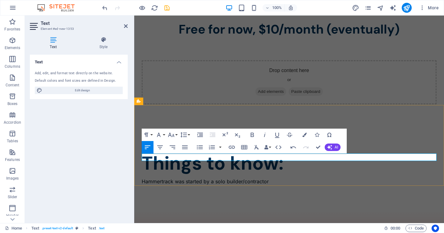
click at [211, 178] on p "Hammertrack was started by a solo builder/contractor" at bounding box center [289, 181] width 295 height 7
click at [284, 178] on p "Hammertrack was started by me, a solo builder/contractor" at bounding box center [289, 181] width 295 height 7
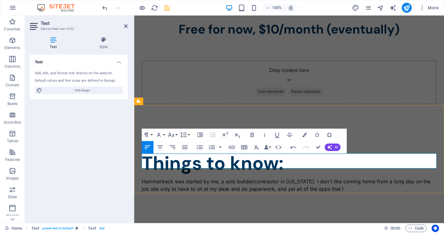
click at [317, 178] on p "Hammertrack was started by me, a solo builder/contractor in Vermont. I don't li…" at bounding box center [289, 185] width 295 height 15
